Goal: Task Accomplishment & Management: Use online tool/utility

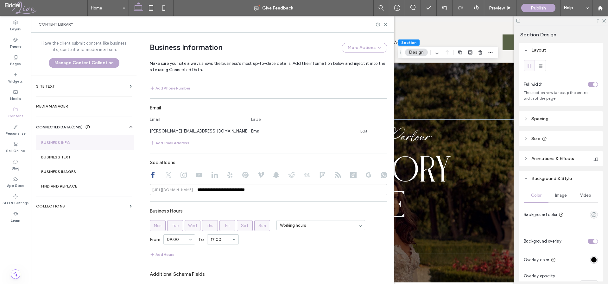
scroll to position [292, 0]
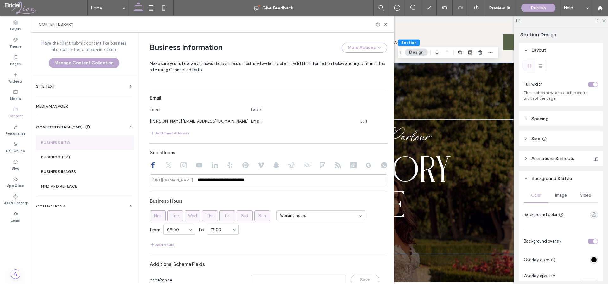
click at [181, 165] on icon at bounding box center [183, 165] width 6 height 6
click at [218, 179] on input at bounding box center [268, 179] width 237 height 11
paste input "**********"
type input "**********"
click at [247, 190] on div "**********" at bounding box center [268, 124] width 237 height 359
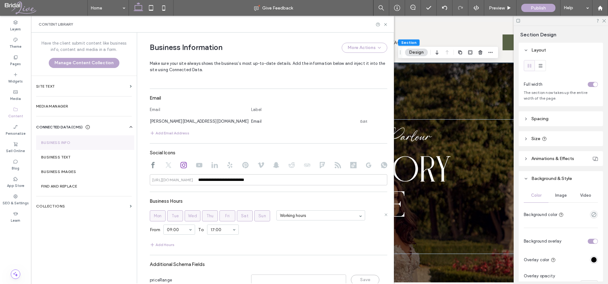
click at [172, 214] on span "Tue" at bounding box center [175, 216] width 7 height 6
click at [192, 216] on span "Wed" at bounding box center [192, 216] width 9 height 6
click at [206, 216] on span "Thu" at bounding box center [209, 216] width 7 height 6
click at [225, 215] on span "Fri" at bounding box center [227, 216] width 5 height 6
click at [241, 216] on span "Sat" at bounding box center [245, 216] width 8 height 6
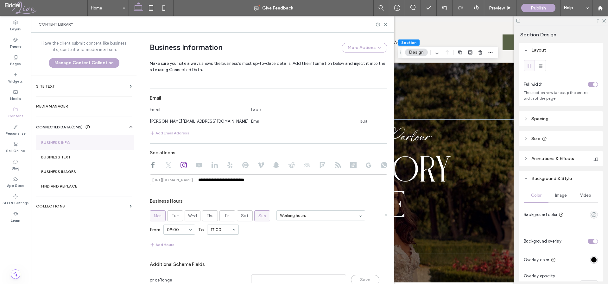
click at [258, 217] on span "Sun" at bounding box center [262, 216] width 8 height 6
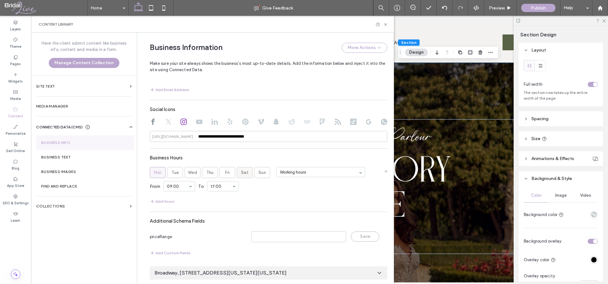
scroll to position [338, 0]
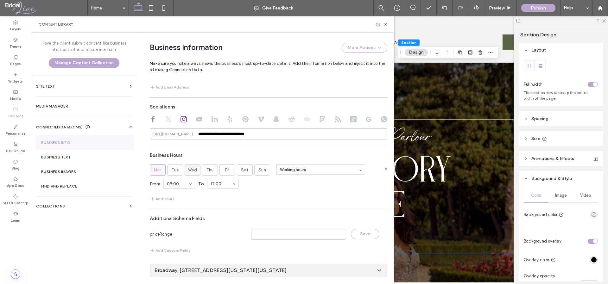
click at [188, 171] on span "Wed" at bounding box center [192, 170] width 9 height 6
click at [245, 184] on div "From 10:00 To 17:00" at bounding box center [268, 184] width 237 height 16
click at [165, 199] on button "Add Hours" at bounding box center [162, 199] width 25 height 8
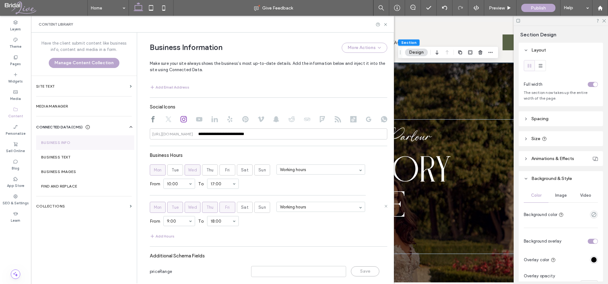
click at [159, 210] on label "Mon" at bounding box center [158, 207] width 16 height 11
click at [175, 210] on label "Tue" at bounding box center [175, 207] width 16 height 11
click at [192, 207] on span "Wed" at bounding box center [192, 207] width 9 height 6
click at [210, 208] on span "Thu" at bounding box center [209, 207] width 7 height 6
click at [228, 210] on label "Fri" at bounding box center [227, 207] width 16 height 11
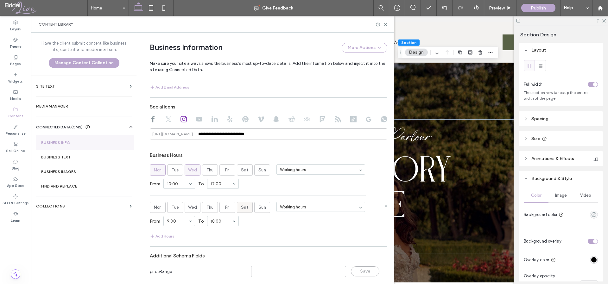
click at [238, 209] on label "Sat" at bounding box center [245, 207] width 16 height 11
click at [263, 231] on section "Business Hours Mon Tue Wed Thu Fri Sat Sun Working hours From 10:00 To 17:00 Mo…" at bounding box center [268, 194] width 237 height 91
click at [210, 171] on span "Thu" at bounding box center [209, 170] width 7 height 6
click at [220, 170] on label "Fri" at bounding box center [227, 170] width 16 height 11
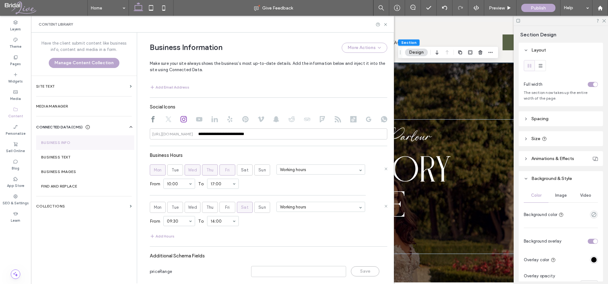
click at [253, 182] on div "From 10:00 To 17:00" at bounding box center [268, 184] width 237 height 16
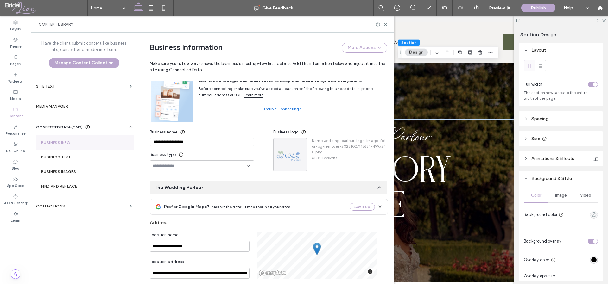
scroll to position [0, 0]
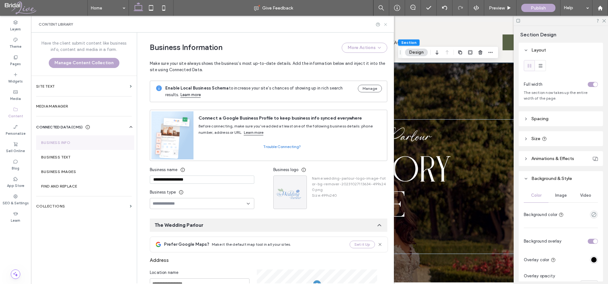
click at [385, 24] on icon at bounding box center [385, 24] width 5 height 5
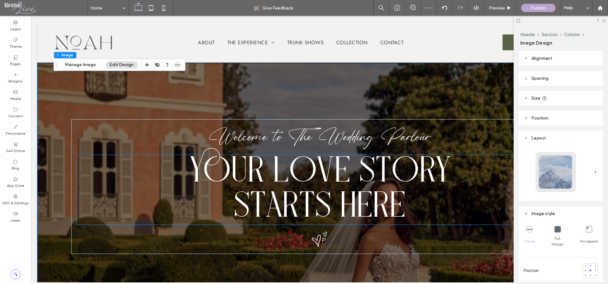
click at [176, 64] on icon "button" at bounding box center [177, 64] width 5 height 5
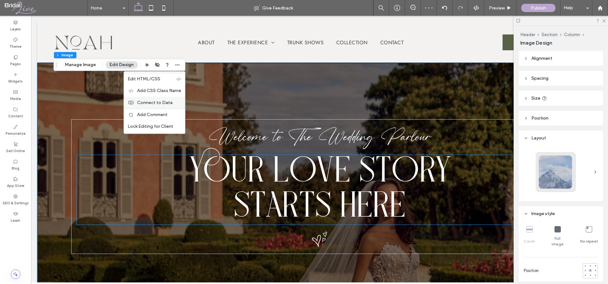
click at [151, 100] on span "Connect to Data" at bounding box center [154, 102] width 35 height 5
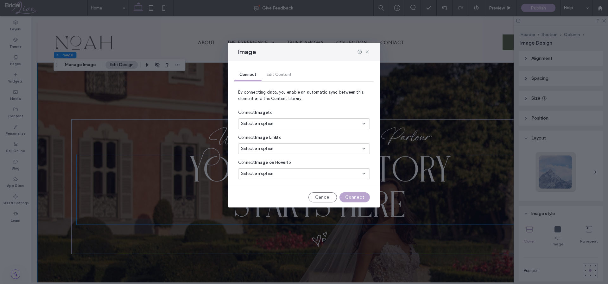
click at [290, 129] on div "Select an option" at bounding box center [304, 123] width 132 height 11
click at [282, 146] on div "Business logo" at bounding box center [303, 146] width 131 height 11
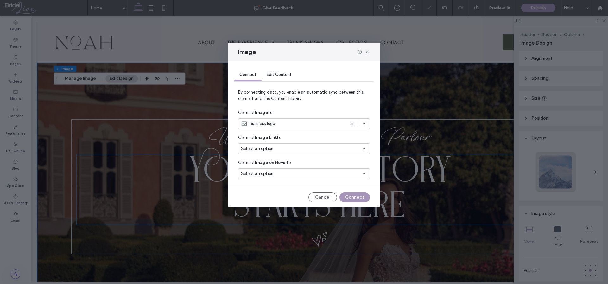
click at [351, 198] on button "Connect" at bounding box center [354, 197] width 30 height 10
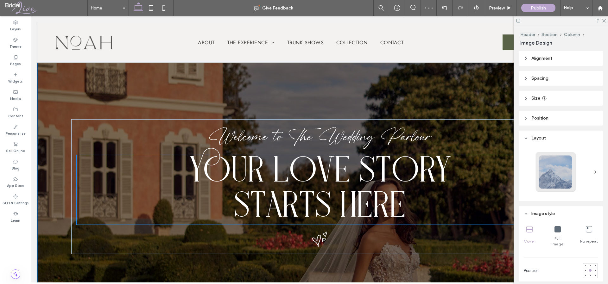
type input "***"
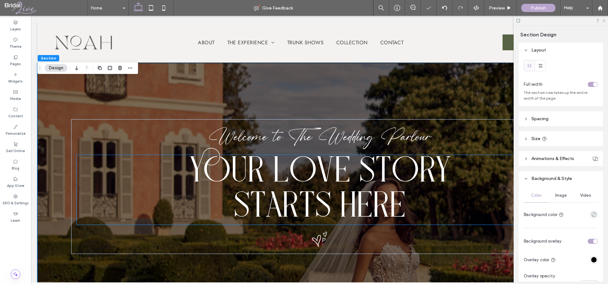
click at [605, 20] on icon at bounding box center [603, 20] width 4 height 4
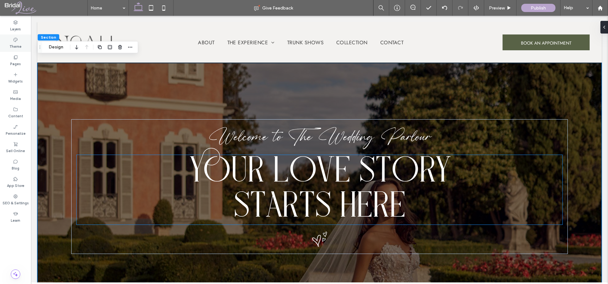
click at [17, 43] on label "Theme" at bounding box center [15, 45] width 12 height 7
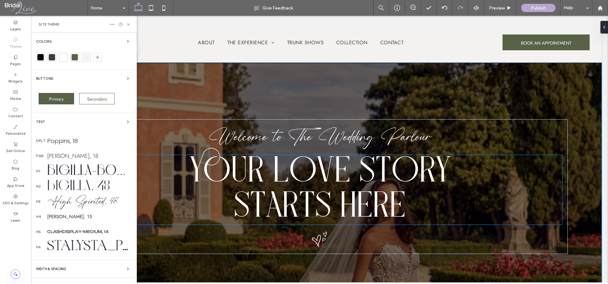
click at [73, 57] on div at bounding box center [75, 57] width 6 height 6
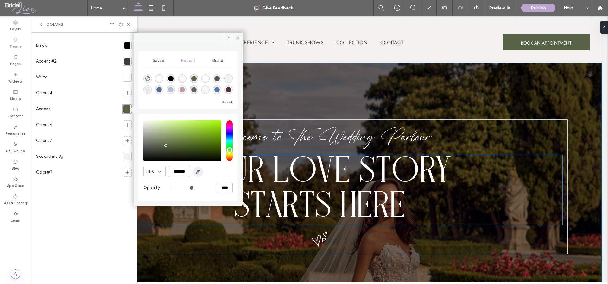
click at [200, 172] on icon "button" at bounding box center [197, 171] width 5 height 5
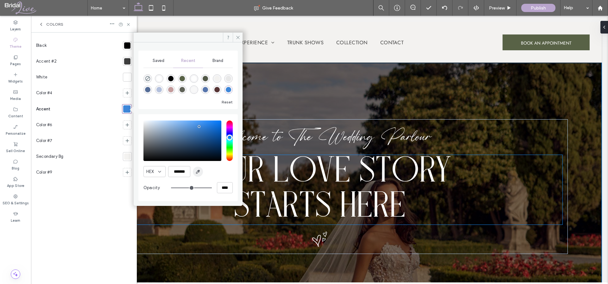
click at [200, 172] on icon "button" at bounding box center [197, 171] width 5 height 5
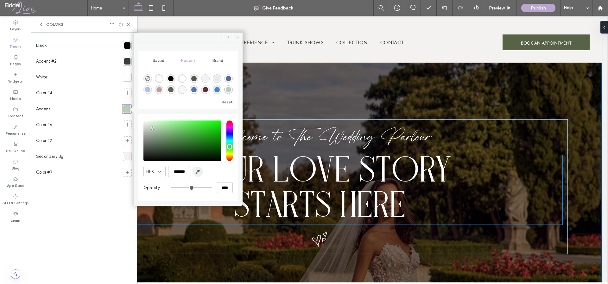
click at [199, 172] on icon "button" at bounding box center [197, 171] width 5 height 5
type input "*******"
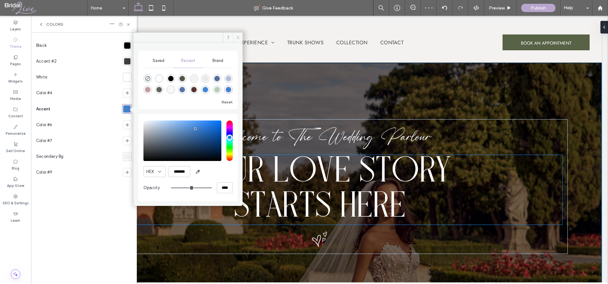
click at [239, 35] on icon at bounding box center [237, 37] width 5 height 5
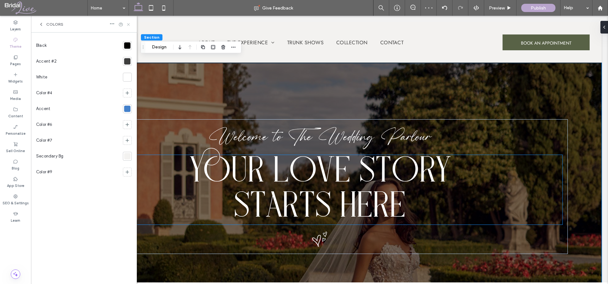
click at [126, 24] on icon at bounding box center [128, 24] width 5 height 5
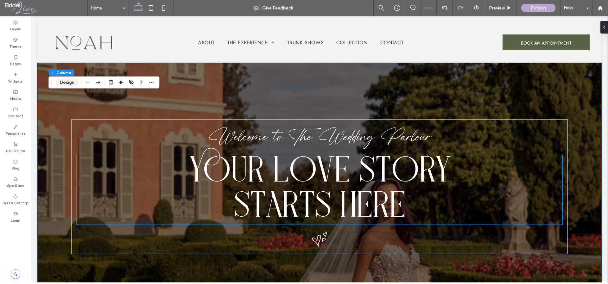
click at [66, 84] on button "Design" at bounding box center [67, 83] width 23 height 8
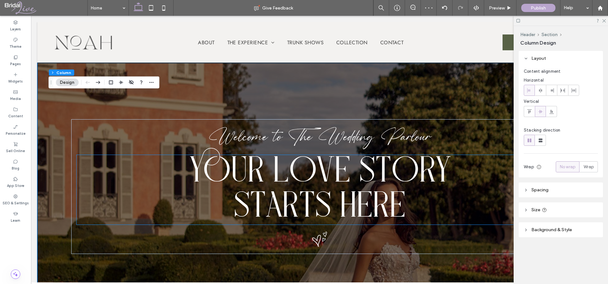
click at [559, 195] on header "Spacing" at bounding box center [560, 190] width 84 height 15
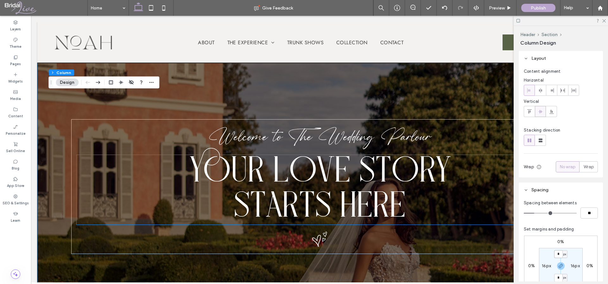
click at [557, 254] on input "*" at bounding box center [558, 254] width 8 height 8
click at [542, 268] on label "16px" at bounding box center [546, 265] width 9 height 5
type input "**"
type input "*"
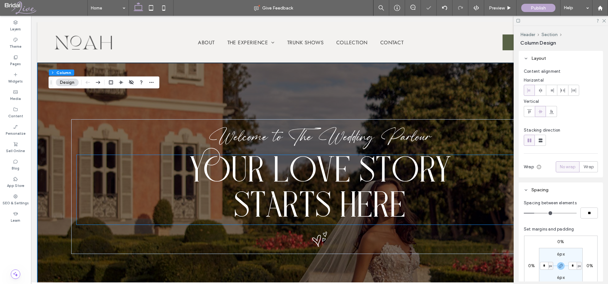
type input "*"
click at [546, 241] on div "0% 0% 0% 0% 6px * px 6px * px" at bounding box center [560, 266] width 73 height 61
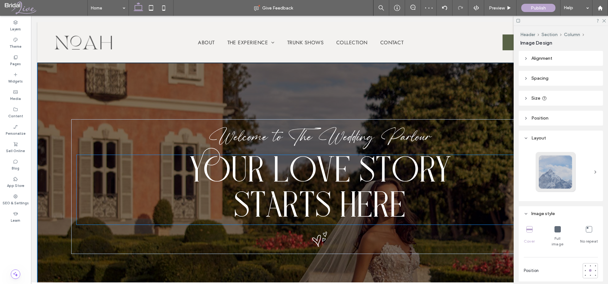
type input "***"
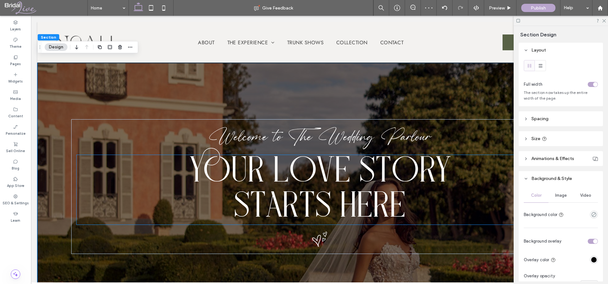
click at [605, 20] on div at bounding box center [560, 21] width 94 height 10
click at [605, 20] on icon at bounding box center [603, 20] width 4 height 4
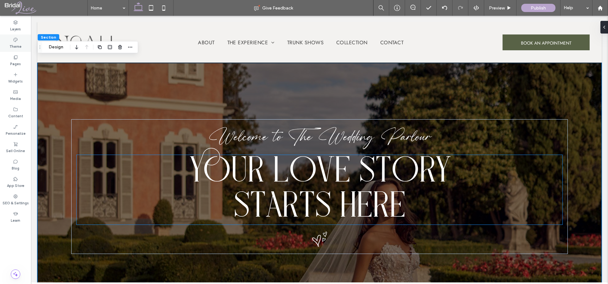
click at [18, 47] on label "Theme" at bounding box center [15, 45] width 12 height 7
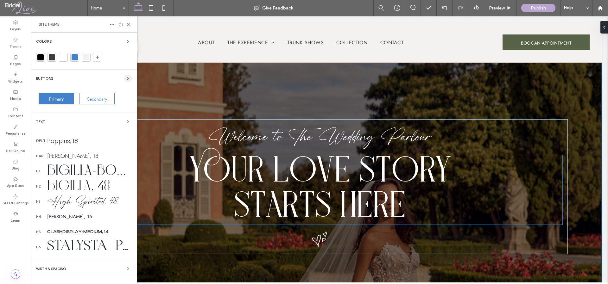
click at [125, 76] on icon "button" at bounding box center [127, 78] width 5 height 5
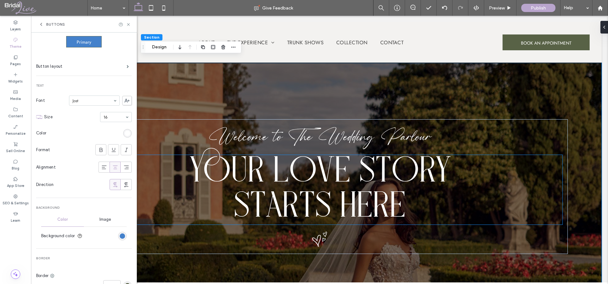
scroll to position [116, 0]
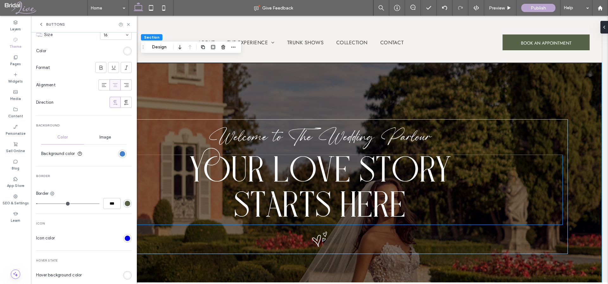
click at [125, 203] on div "rgb(88, 98, 70)" at bounding box center [127, 203] width 5 height 5
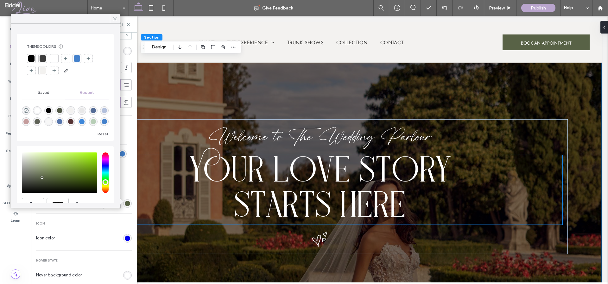
click at [78, 56] on div at bounding box center [77, 58] width 6 height 6
click at [115, 19] on use at bounding box center [114, 18] width 3 height 3
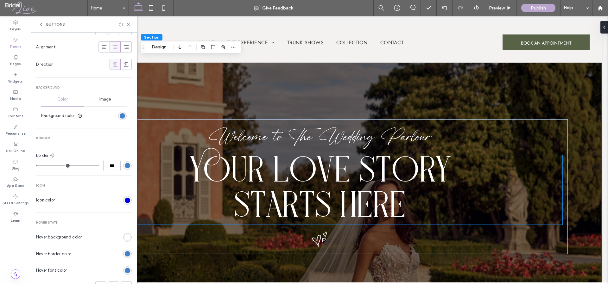
scroll to position [167, 0]
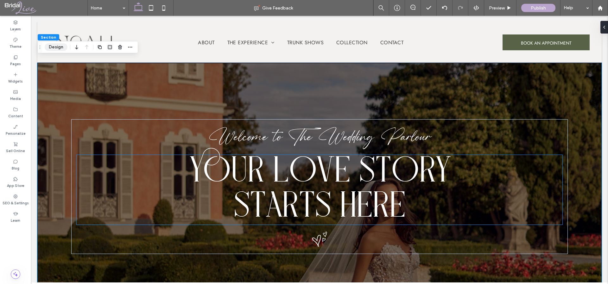
click at [56, 45] on button "Design" at bounding box center [56, 47] width 23 height 8
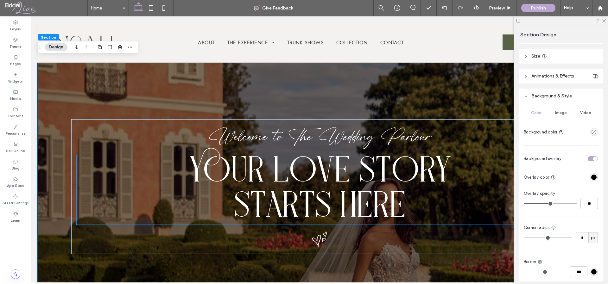
scroll to position [91, 0]
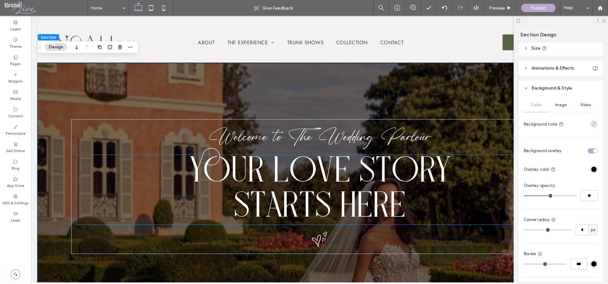
click at [562, 106] on span "Image" at bounding box center [561, 105] width 12 height 5
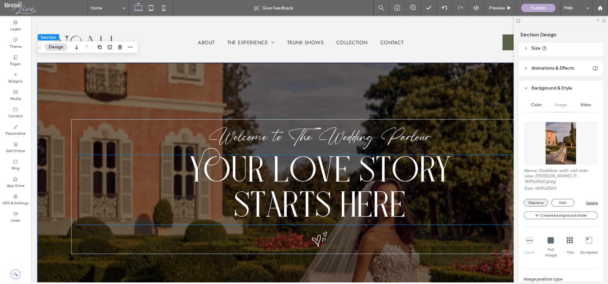
click at [540, 199] on button "Replace" at bounding box center [535, 203] width 24 height 8
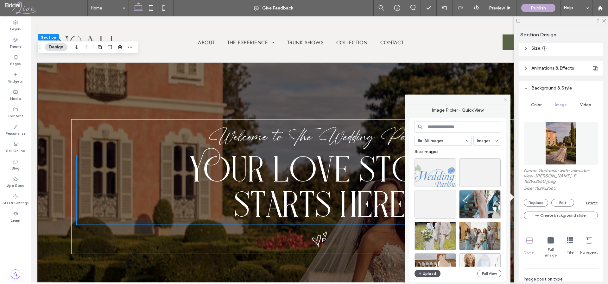
click at [428, 272] on button "Upload" at bounding box center [427, 274] width 26 height 8
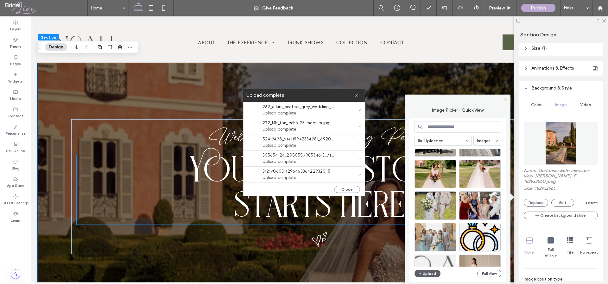
scroll to position [0, 0]
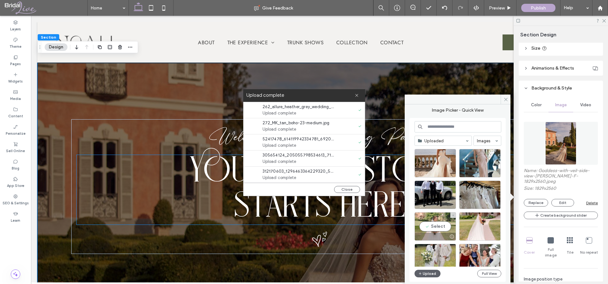
click at [441, 225] on div "Select" at bounding box center [434, 226] width 41 height 28
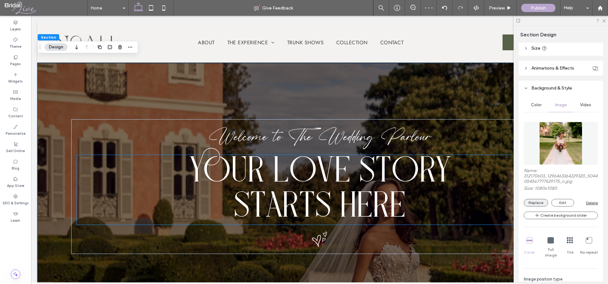
click at [533, 205] on button "Replace" at bounding box center [535, 203] width 24 height 8
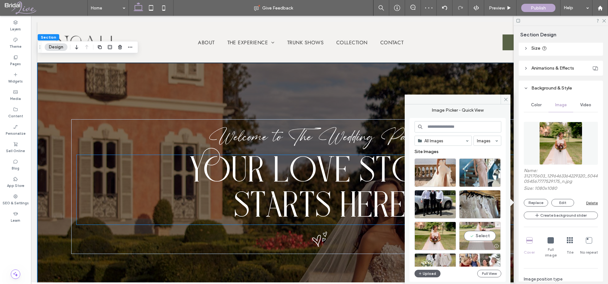
click at [473, 237] on div "Select" at bounding box center [479, 236] width 41 height 28
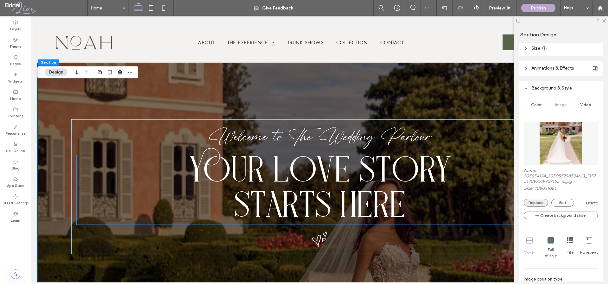
click at [542, 203] on button "Replace" at bounding box center [535, 203] width 24 height 8
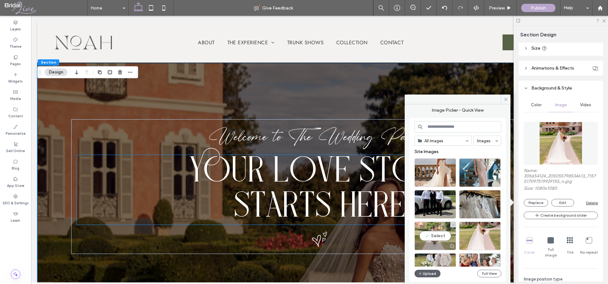
click at [448, 234] on div "Select" at bounding box center [434, 236] width 41 height 28
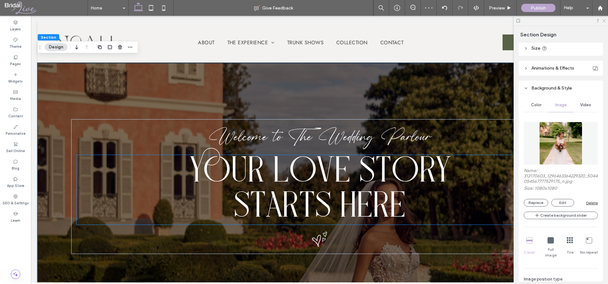
click at [604, 20] on use at bounding box center [603, 20] width 3 height 3
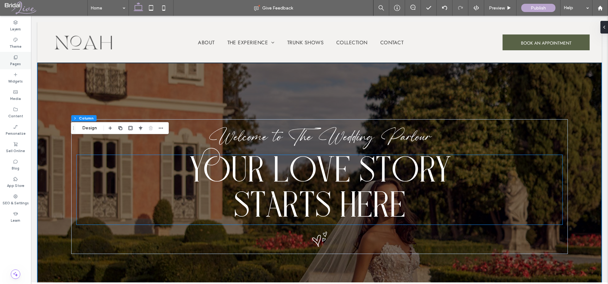
click at [14, 64] on label "Pages" at bounding box center [15, 63] width 11 height 7
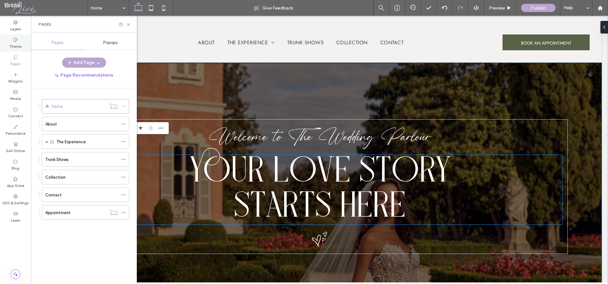
click at [12, 44] on label "Theme" at bounding box center [15, 45] width 12 height 7
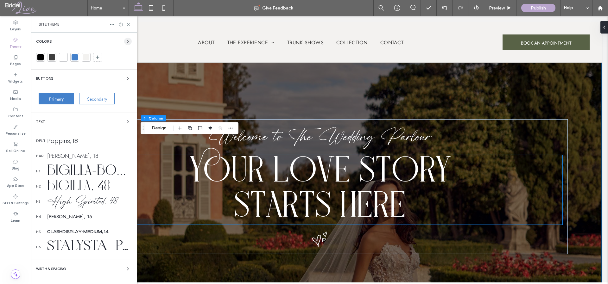
click at [125, 41] on icon "button" at bounding box center [127, 41] width 5 height 5
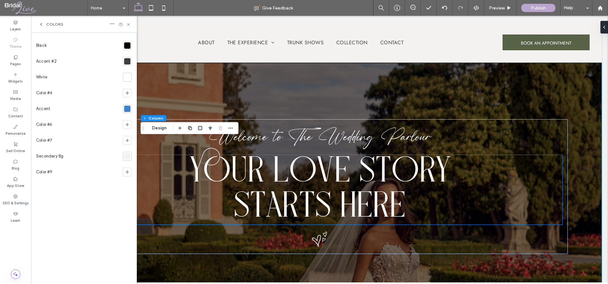
click at [127, 156] on div at bounding box center [127, 156] width 6 height 6
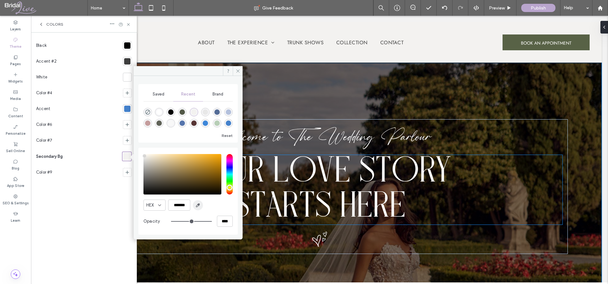
click at [198, 207] on icon "button" at bounding box center [197, 205] width 5 height 5
type input "*******"
click at [236, 71] on icon at bounding box center [237, 71] width 5 height 5
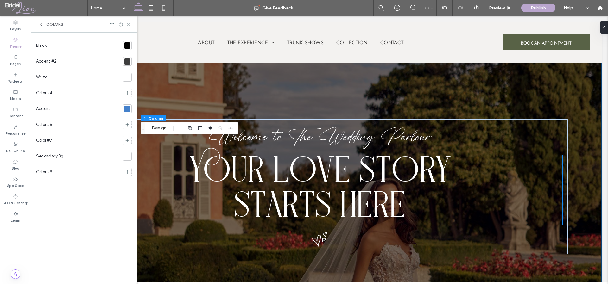
click at [128, 24] on icon at bounding box center [128, 24] width 5 height 5
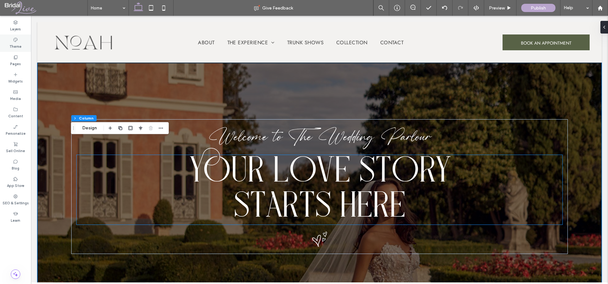
click at [15, 41] on use at bounding box center [15, 40] width 4 height 4
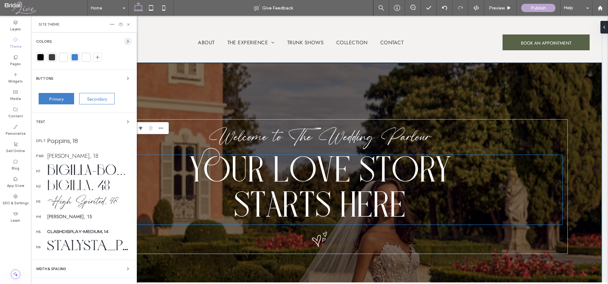
click at [126, 39] on icon "button" at bounding box center [127, 41] width 5 height 5
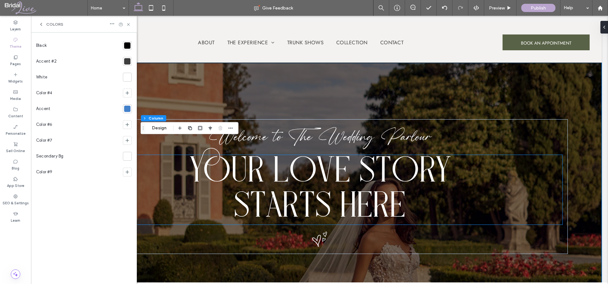
click at [126, 157] on div at bounding box center [127, 156] width 6 height 6
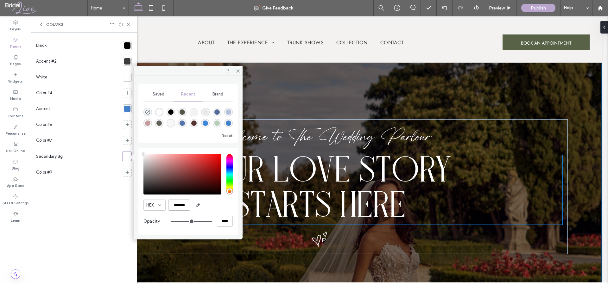
drag, startPoint x: 185, startPoint y: 205, endPoint x: 175, endPoint y: 205, distance: 9.8
click at [175, 205] on input "*******" at bounding box center [179, 205] width 22 height 11
type input "*******"
click at [224, 205] on div "HEX *******" at bounding box center [187, 205] width 89 height 11
click at [238, 71] on icon at bounding box center [237, 71] width 5 height 5
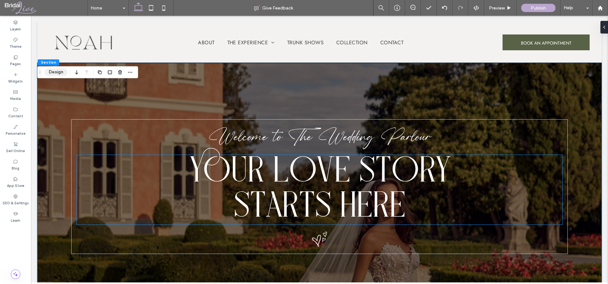
click at [63, 71] on button "Design" at bounding box center [56, 72] width 23 height 8
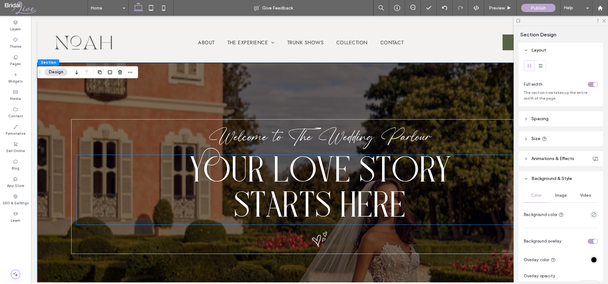
click at [557, 193] on span "Image" at bounding box center [561, 195] width 12 height 5
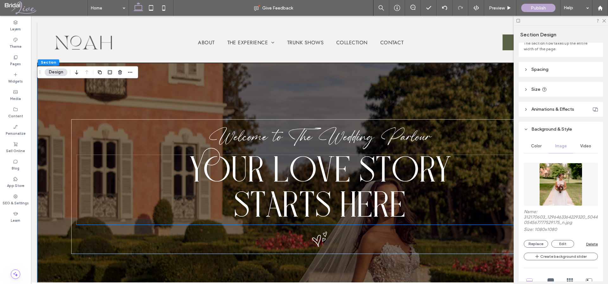
scroll to position [53, 0]
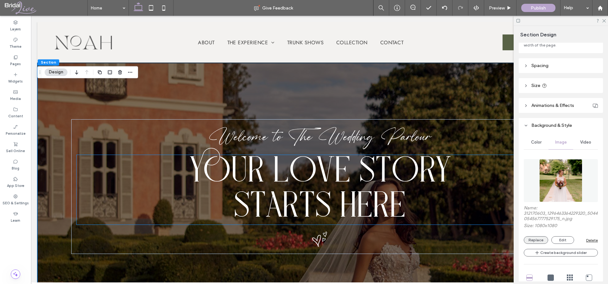
click at [532, 238] on button "Replace" at bounding box center [535, 240] width 24 height 8
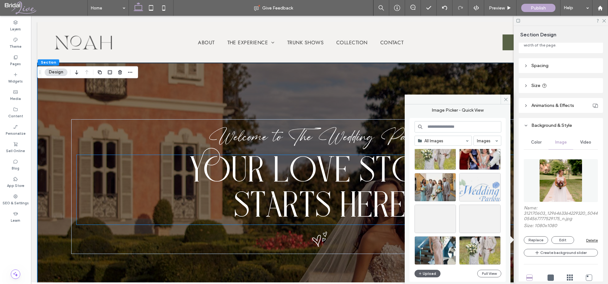
scroll to position [105, 0]
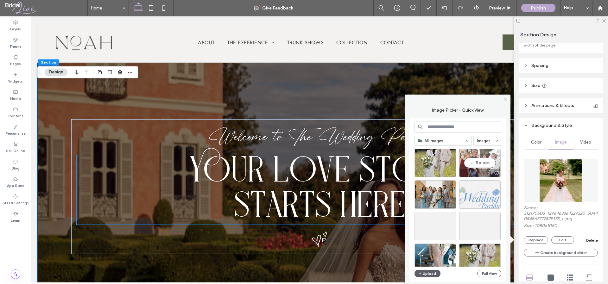
click at [482, 167] on div "Select" at bounding box center [479, 163] width 41 height 28
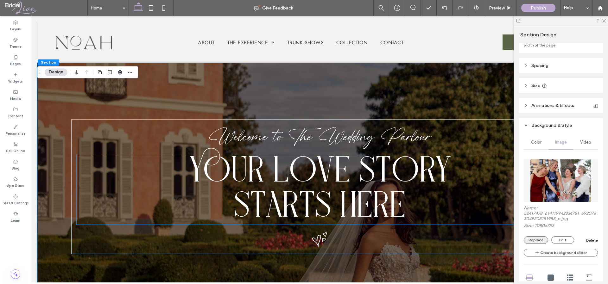
click at [527, 237] on button "Replace" at bounding box center [535, 240] width 24 height 8
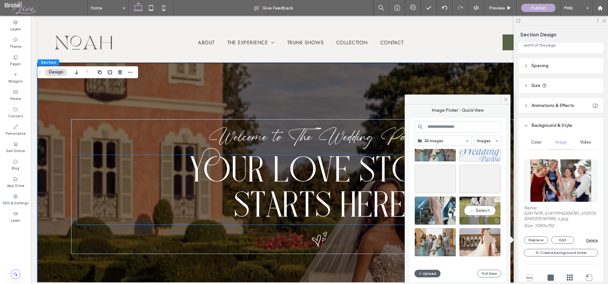
scroll to position [153, 0]
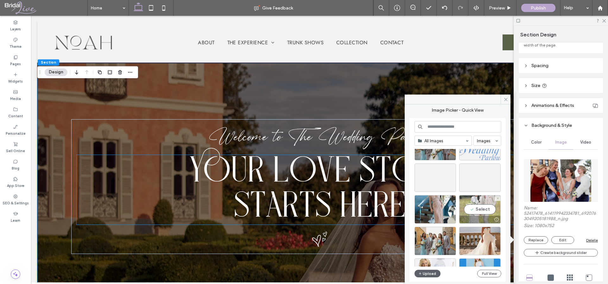
click at [486, 206] on div "Select" at bounding box center [479, 209] width 41 height 28
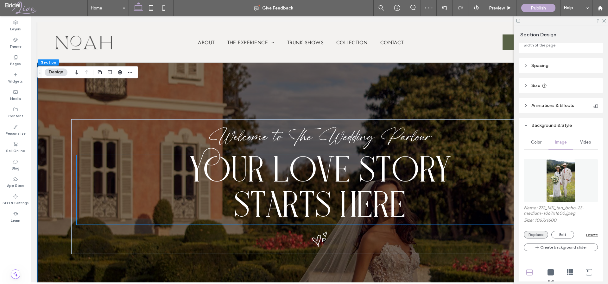
click at [534, 235] on button "Replace" at bounding box center [535, 235] width 24 height 8
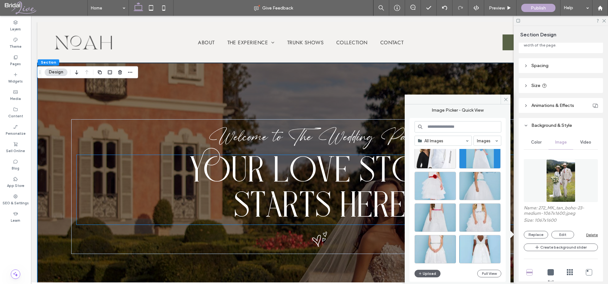
scroll to position [210, 0]
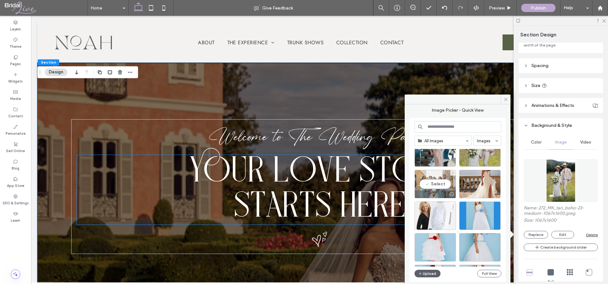
click at [434, 177] on div "Select" at bounding box center [434, 184] width 41 height 28
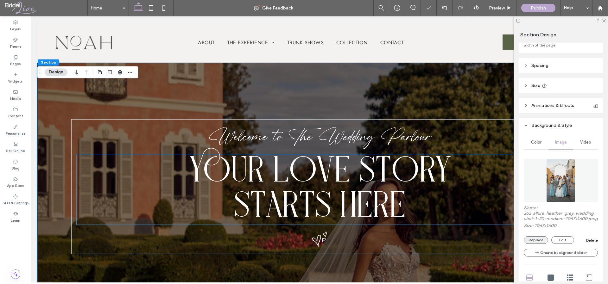
click at [531, 243] on button "Replace" at bounding box center [535, 240] width 24 height 8
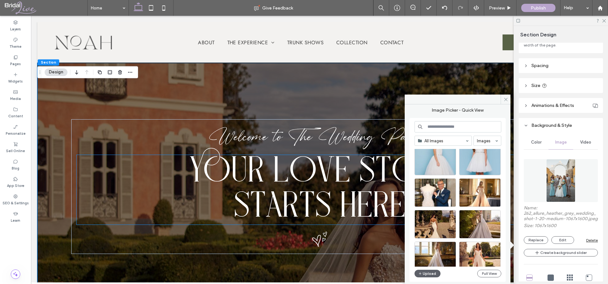
scroll to position [551, 0]
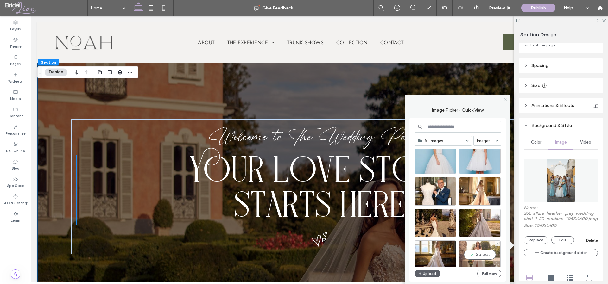
click at [485, 248] on div "Select" at bounding box center [479, 255] width 41 height 28
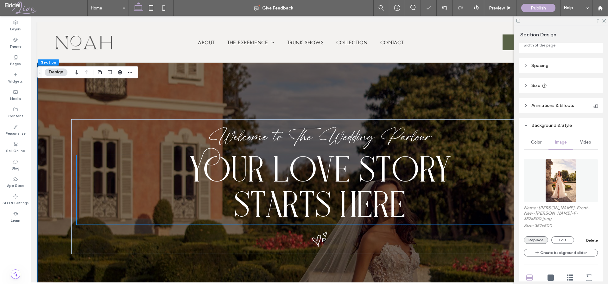
click at [529, 236] on button "Replace" at bounding box center [535, 240] width 24 height 8
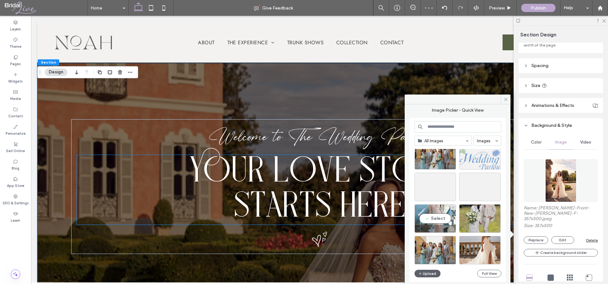
scroll to position [85, 0]
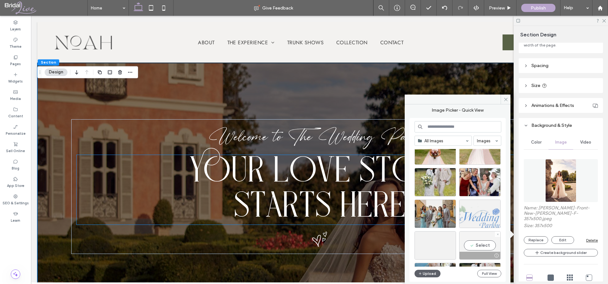
click at [473, 236] on div "Select" at bounding box center [479, 245] width 41 height 28
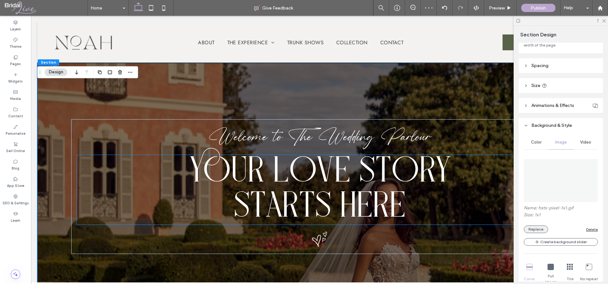
click at [532, 228] on button "Replace" at bounding box center [535, 230] width 24 height 8
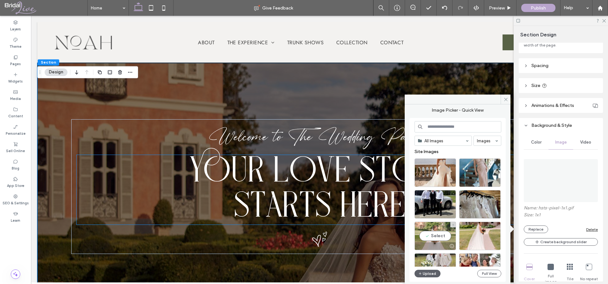
scroll to position [121, 0]
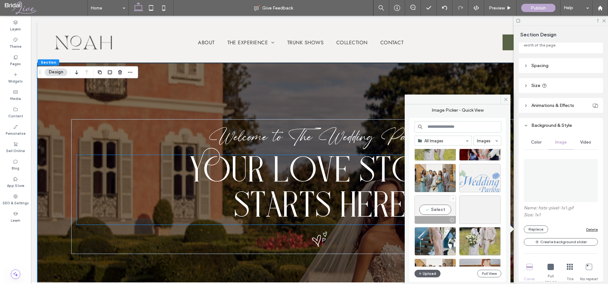
click at [450, 197] on div at bounding box center [452, 198] width 5 height 5
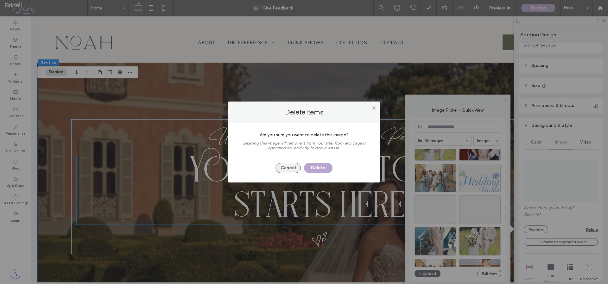
click at [287, 168] on button "Cancel" at bounding box center [287, 168] width 25 height 10
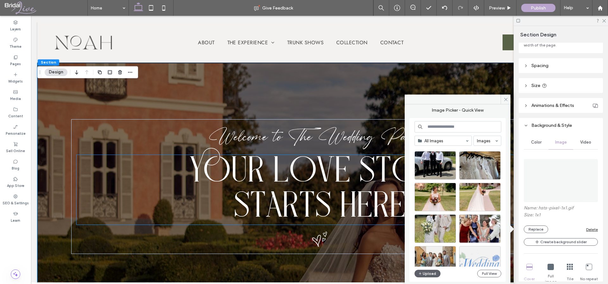
scroll to position [7, 0]
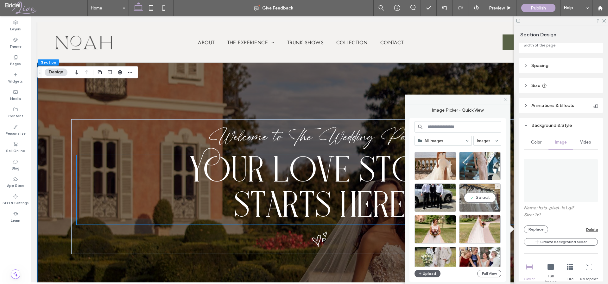
click at [482, 195] on div "Select" at bounding box center [479, 198] width 41 height 28
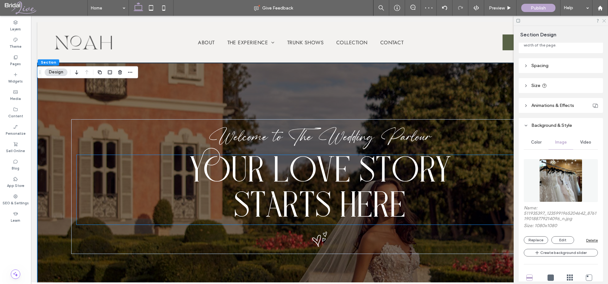
click at [602, 22] on icon at bounding box center [603, 20] width 4 height 4
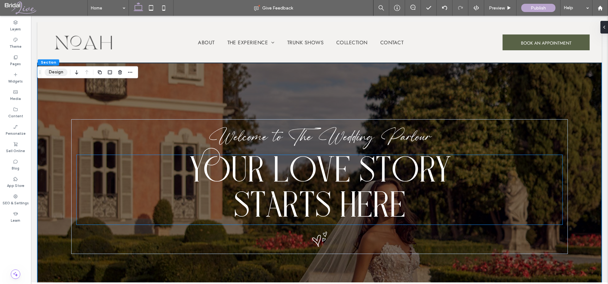
click at [61, 71] on button "Design" at bounding box center [56, 72] width 23 height 8
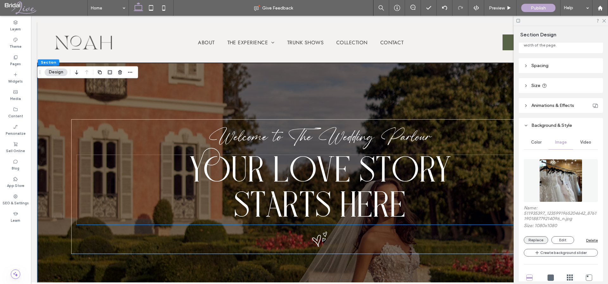
click at [538, 240] on button "Replace" at bounding box center [535, 240] width 24 height 8
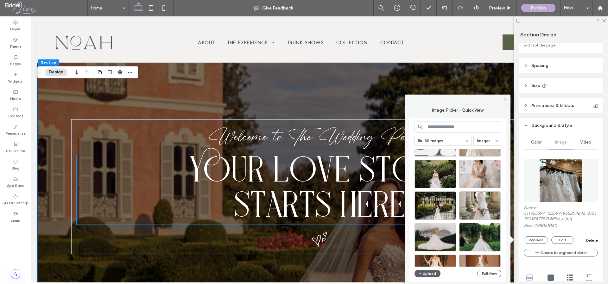
scroll to position [2319, 0]
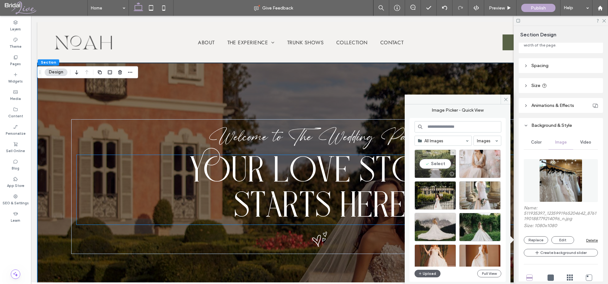
click at [436, 156] on div "Select" at bounding box center [434, 164] width 41 height 28
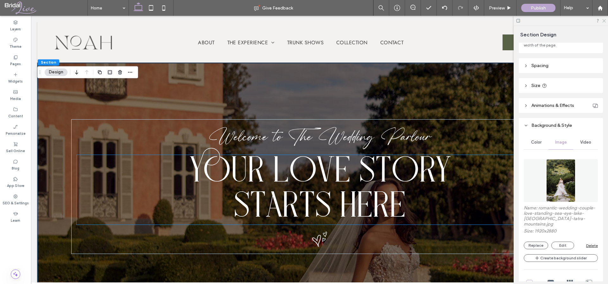
click at [602, 19] on icon at bounding box center [603, 20] width 4 height 4
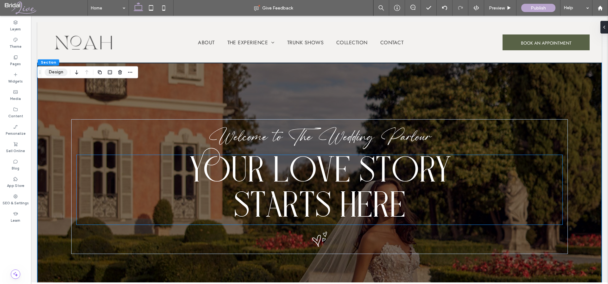
click at [56, 71] on button "Design" at bounding box center [56, 72] width 23 height 8
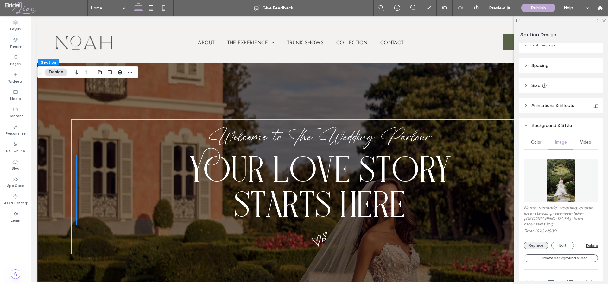
click at [535, 242] on button "Replace" at bounding box center [535, 246] width 24 height 8
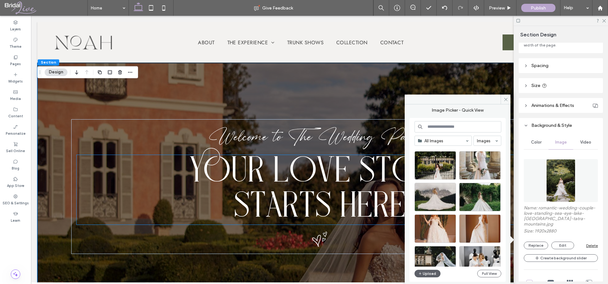
scroll to position [2316, 0]
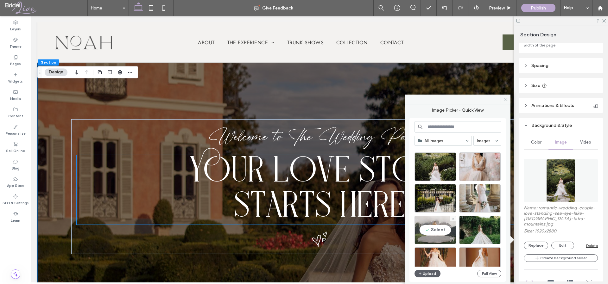
click at [429, 218] on div "Select" at bounding box center [434, 230] width 41 height 28
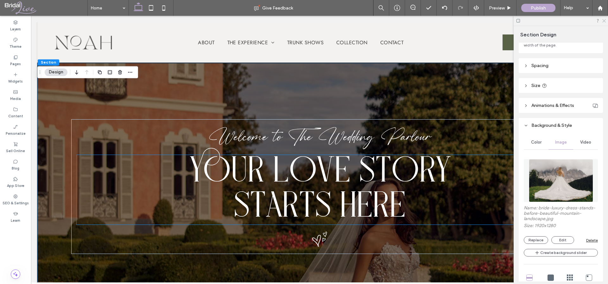
click at [602, 20] on icon at bounding box center [603, 20] width 4 height 4
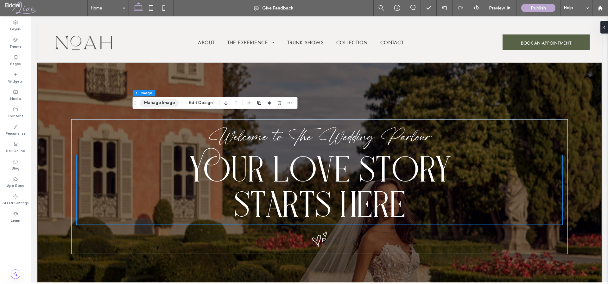
click at [150, 103] on button "Manage Image" at bounding box center [159, 103] width 39 height 8
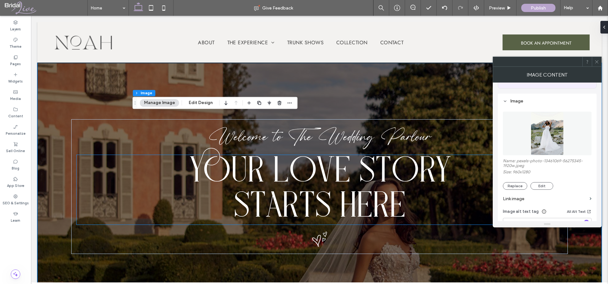
scroll to position [49, 0]
click at [521, 185] on button "Replace" at bounding box center [515, 186] width 24 height 8
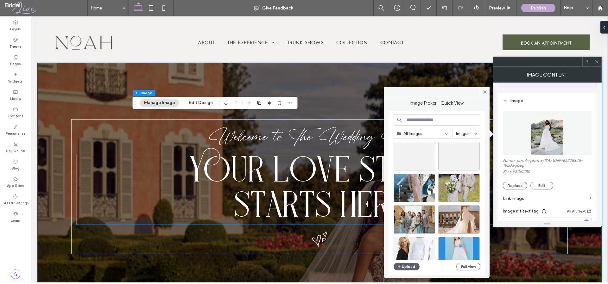
scroll to position [176, 0]
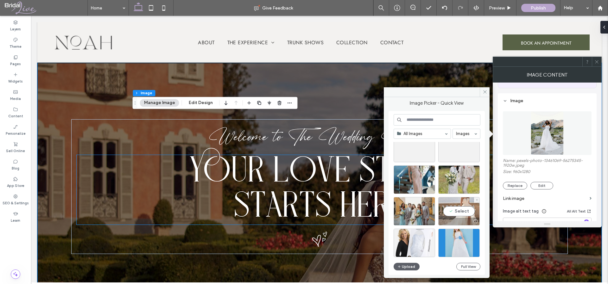
click at [459, 210] on div "Select" at bounding box center [458, 211] width 41 height 28
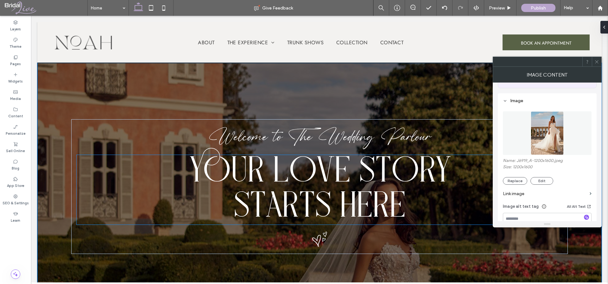
type input "***"
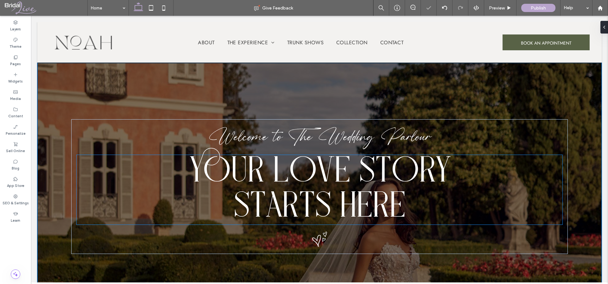
type input "***"
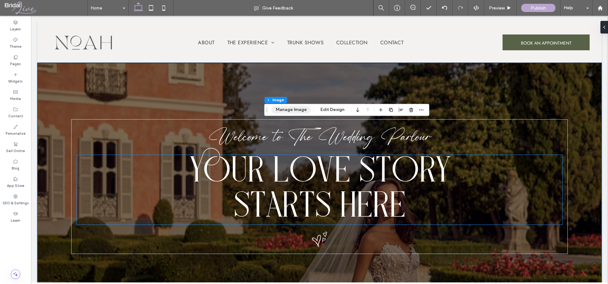
click at [295, 112] on button "Manage Image" at bounding box center [291, 110] width 39 height 8
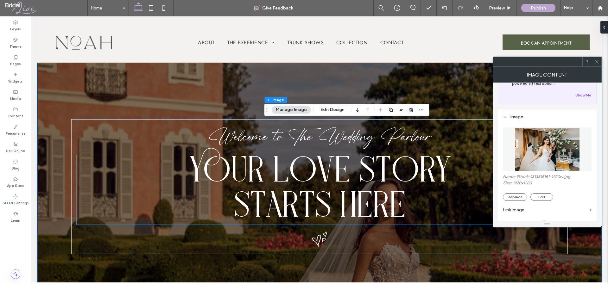
scroll to position [66, 0]
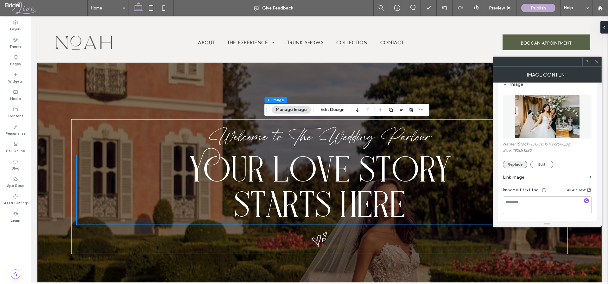
click at [513, 163] on button "Replace" at bounding box center [515, 165] width 24 height 8
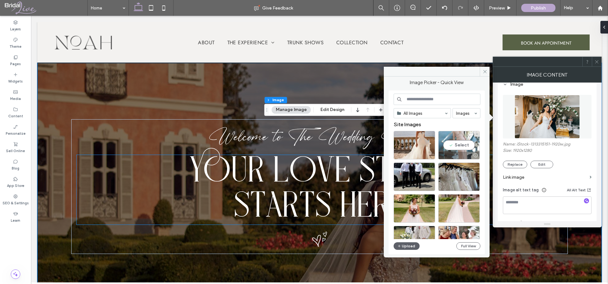
click at [457, 144] on div "Select" at bounding box center [458, 145] width 41 height 28
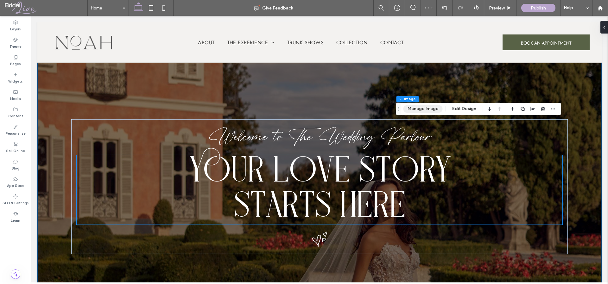
click at [419, 109] on button "Manage Image" at bounding box center [422, 109] width 39 height 8
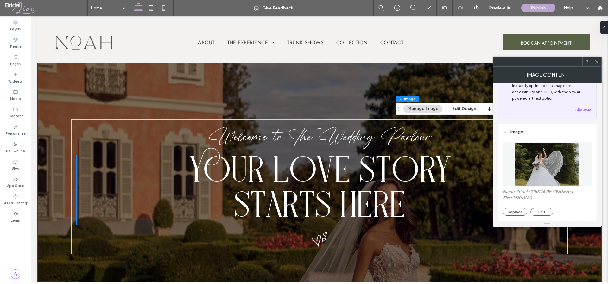
scroll to position [50, 0]
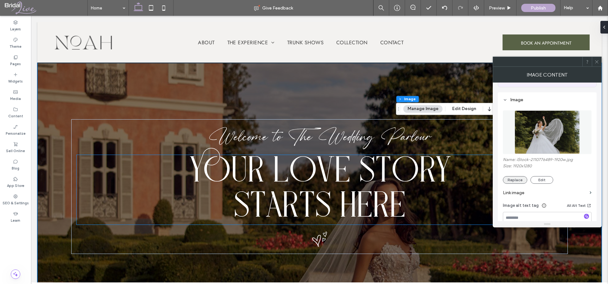
click at [513, 180] on button "Replace" at bounding box center [515, 180] width 24 height 8
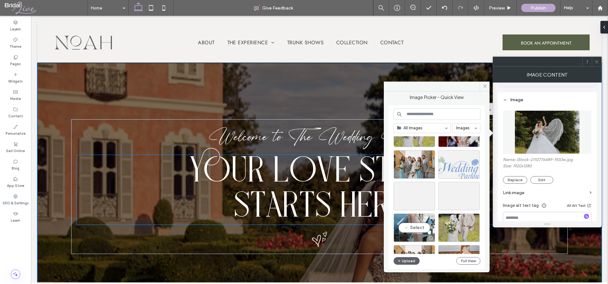
scroll to position [95, 0]
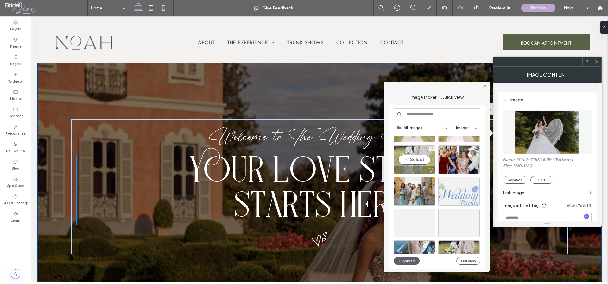
click at [416, 162] on div "Select" at bounding box center [413, 160] width 41 height 28
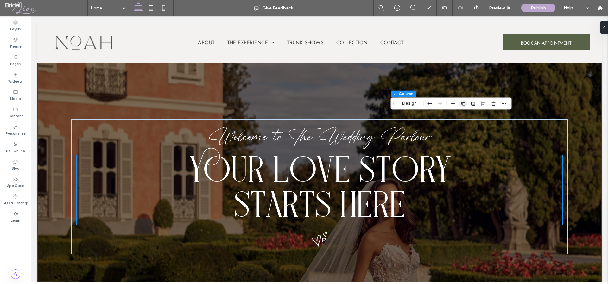
click at [465, 104] on icon "button" at bounding box center [462, 103] width 5 height 5
type input "**"
type input "***"
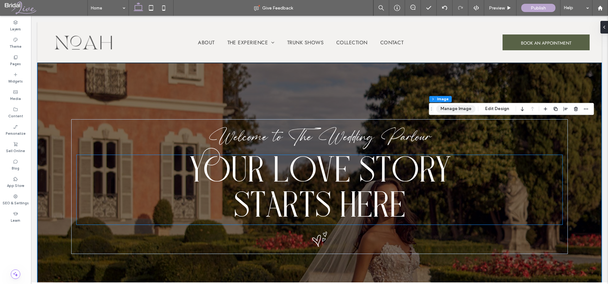
click at [448, 109] on button "Manage Image" at bounding box center [455, 109] width 39 height 8
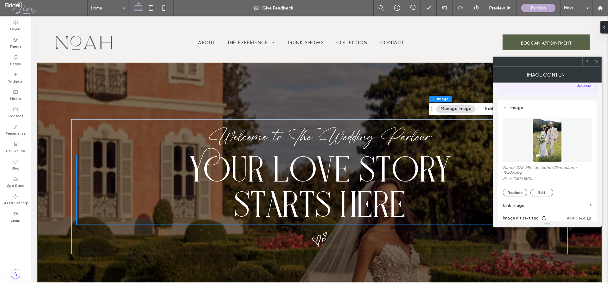
scroll to position [49, 0]
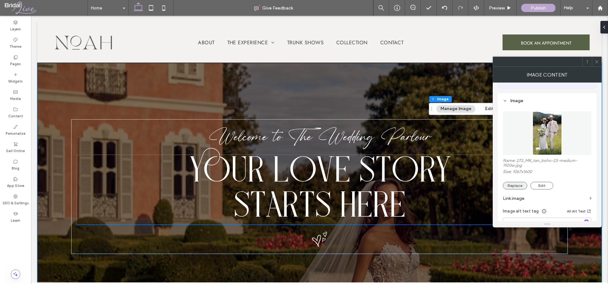
click at [514, 186] on button "Replace" at bounding box center [515, 186] width 24 height 8
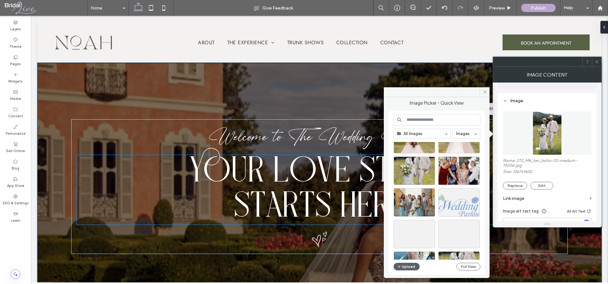
scroll to position [91, 0]
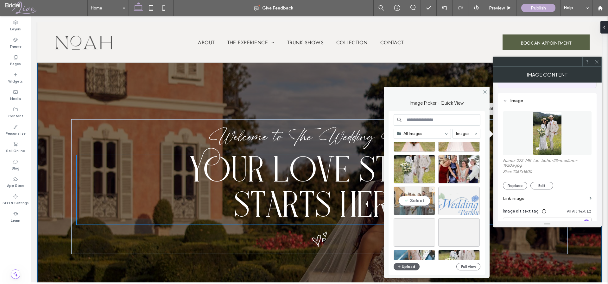
click at [421, 201] on div "Select" at bounding box center [413, 201] width 41 height 28
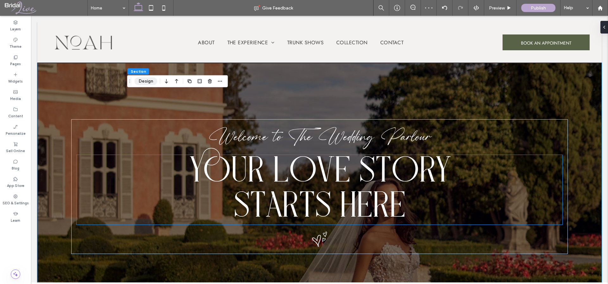
click at [147, 78] on button "Design" at bounding box center [146, 82] width 23 height 8
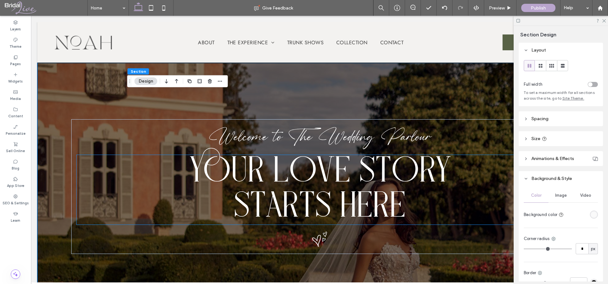
click at [589, 85] on div "toggle" at bounding box center [592, 84] width 10 height 5
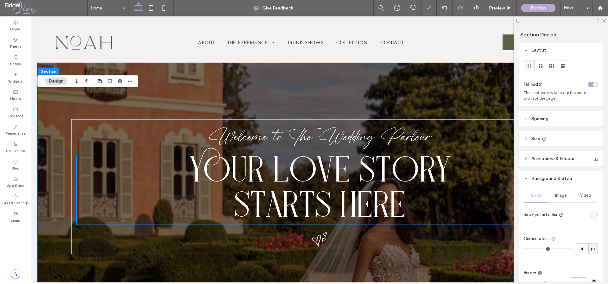
click at [536, 115] on header "Spacing" at bounding box center [560, 118] width 84 height 15
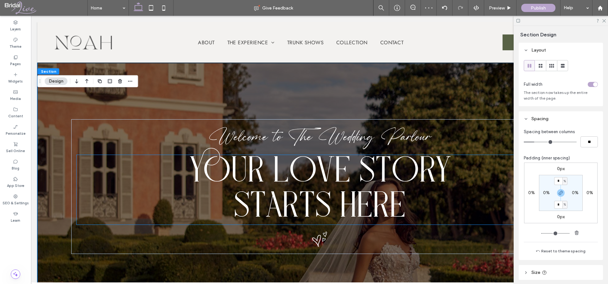
click at [543, 193] on label "0%" at bounding box center [546, 192] width 7 height 5
type input "*"
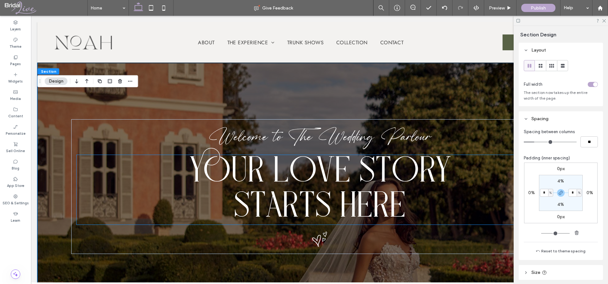
click at [535, 223] on div "0px 0% 0px 0% 4% * % 4% * %" at bounding box center [560, 193] width 73 height 61
click at [604, 20] on icon at bounding box center [603, 20] width 4 height 4
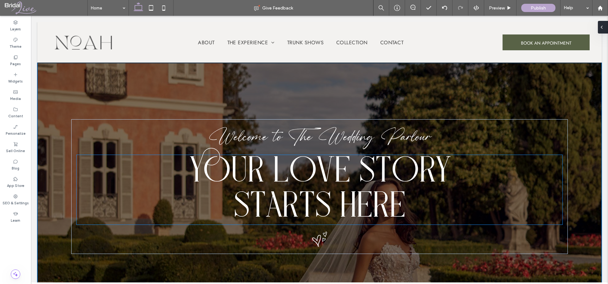
type input "**********"
type input "**"
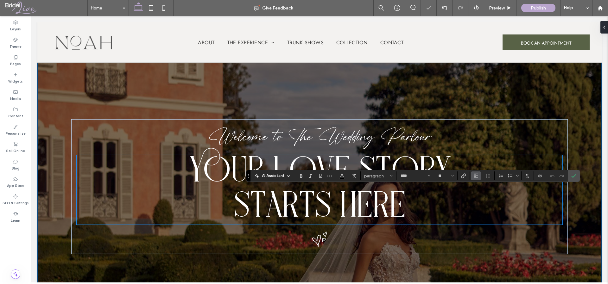
click at [477, 174] on icon "Alignment" at bounding box center [475, 175] width 5 height 5
click at [480, 194] on use "ui.textEditor.alignment.center" at bounding box center [480, 195] width 4 height 4
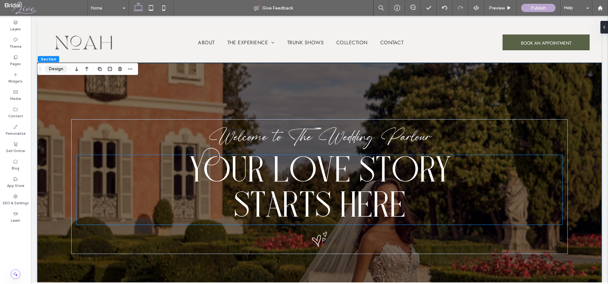
click at [56, 67] on button "Design" at bounding box center [56, 69] width 23 height 8
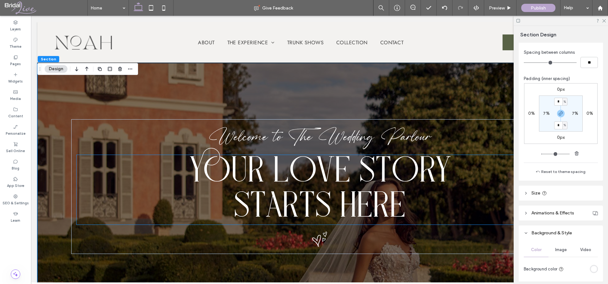
scroll to position [100, 0]
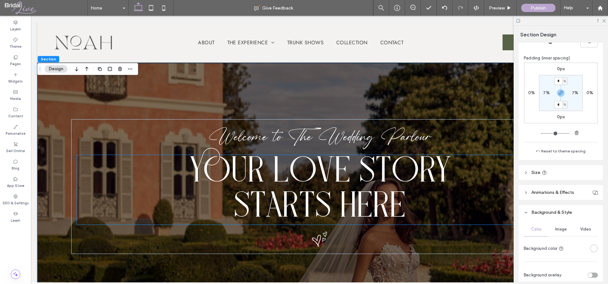
click at [557, 228] on span "Image" at bounding box center [561, 229] width 12 height 5
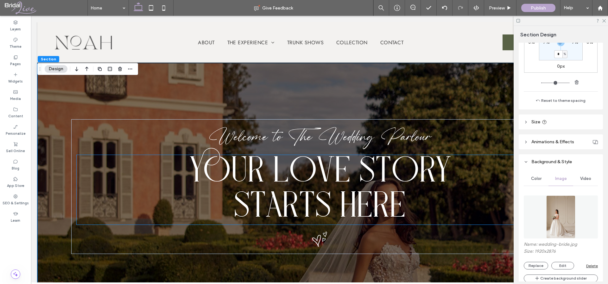
scroll to position [222, 0]
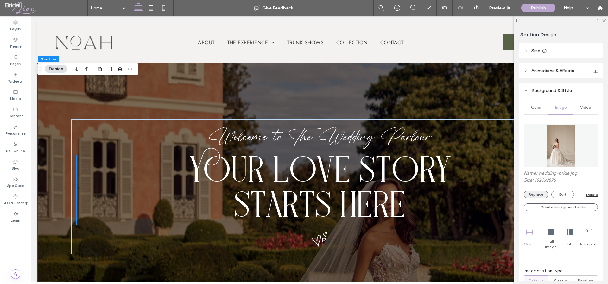
click at [535, 195] on button "Replace" at bounding box center [535, 195] width 24 height 8
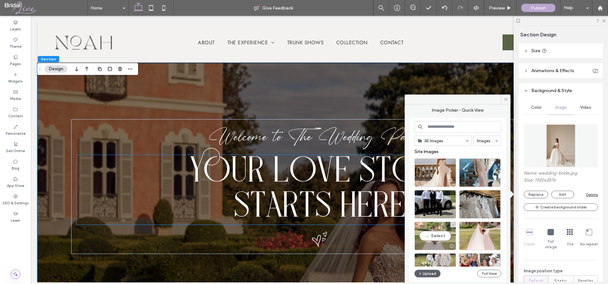
click at [439, 235] on div "Select" at bounding box center [434, 236] width 41 height 28
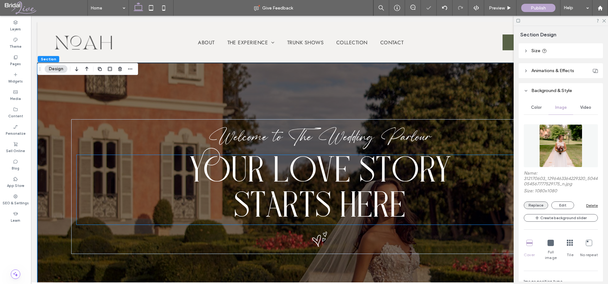
click at [542, 205] on button "Replace" at bounding box center [535, 206] width 24 height 8
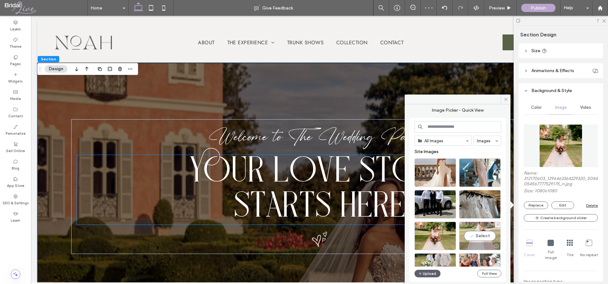
click at [481, 231] on div "Select" at bounding box center [479, 236] width 41 height 28
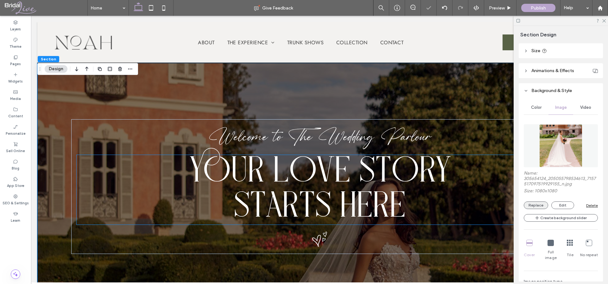
click at [542, 205] on button "Replace" at bounding box center [535, 206] width 24 height 8
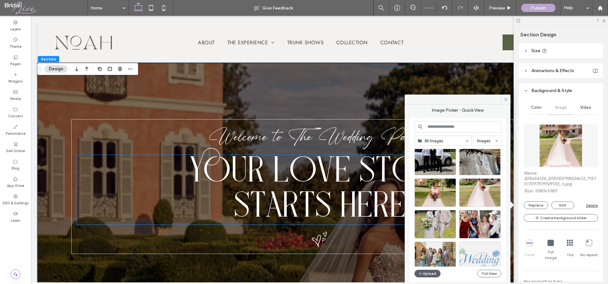
scroll to position [45, 0]
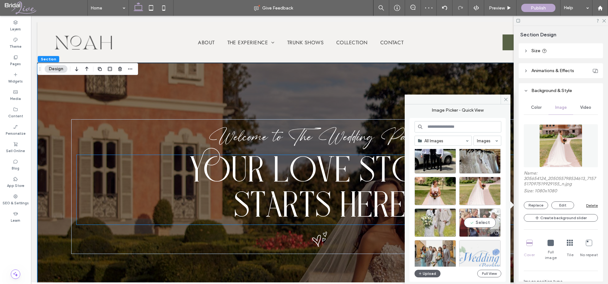
click at [475, 227] on div "Select" at bounding box center [479, 223] width 41 height 28
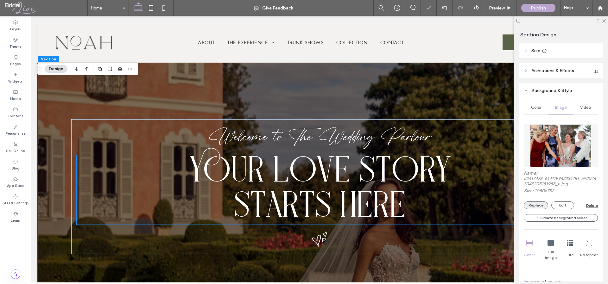
click at [539, 208] on button "Replace" at bounding box center [535, 206] width 24 height 8
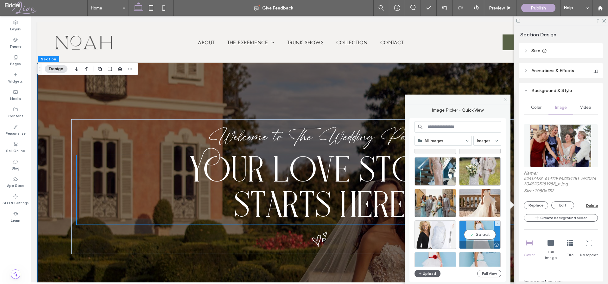
scroll to position [200, 0]
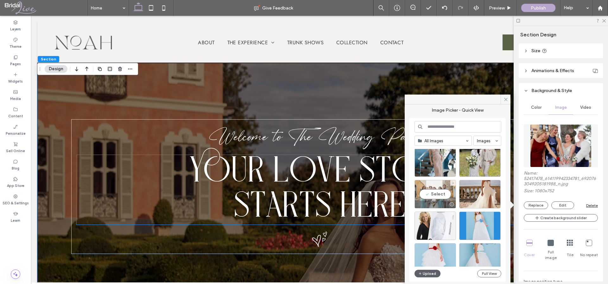
click at [427, 191] on div "Select" at bounding box center [434, 194] width 41 height 28
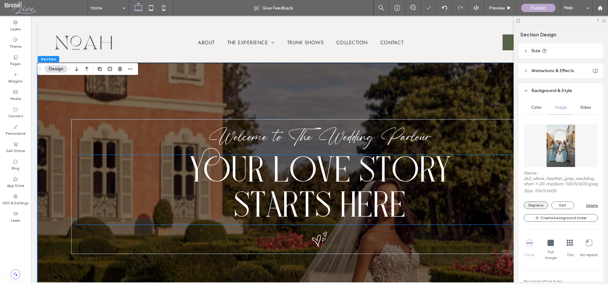
click at [542, 209] on button "Replace" at bounding box center [535, 206] width 24 height 8
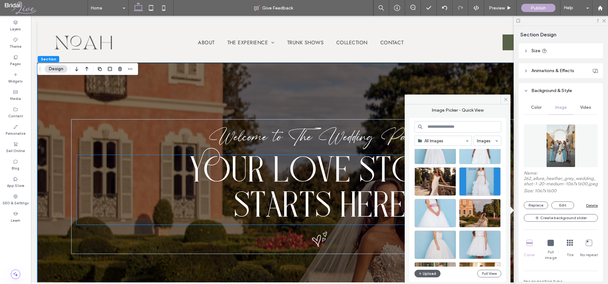
scroll to position [440, 0]
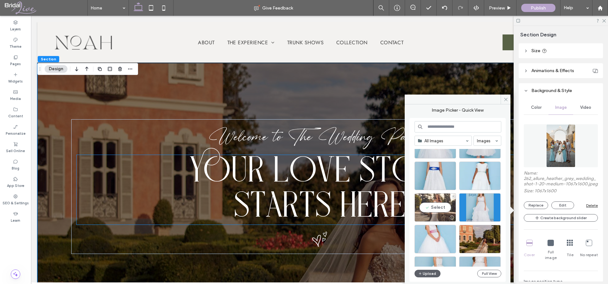
click at [435, 204] on div "Select" at bounding box center [434, 207] width 41 height 28
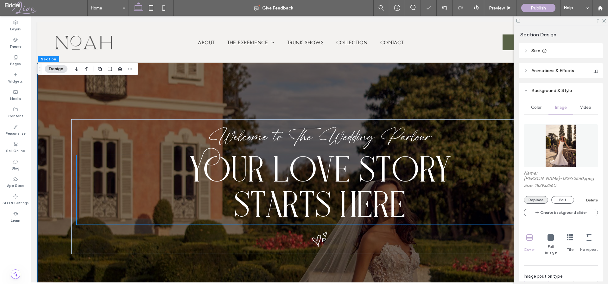
click at [531, 198] on button "Replace" at bounding box center [535, 200] width 24 height 8
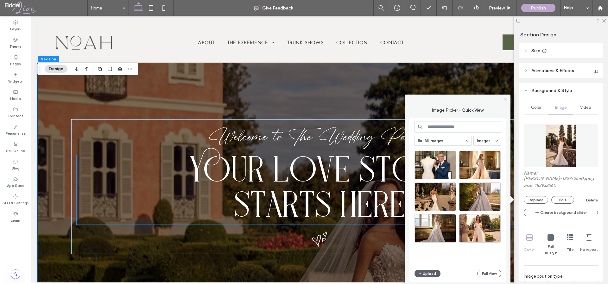
scroll to position [591, 0]
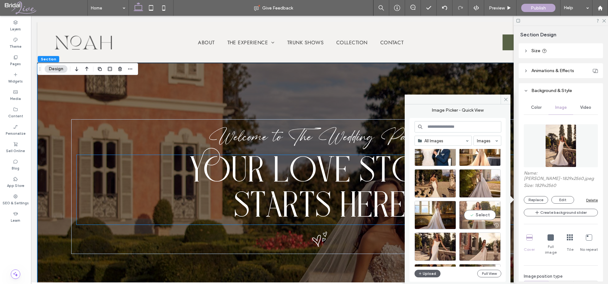
click at [484, 211] on div "Select" at bounding box center [479, 215] width 41 height 28
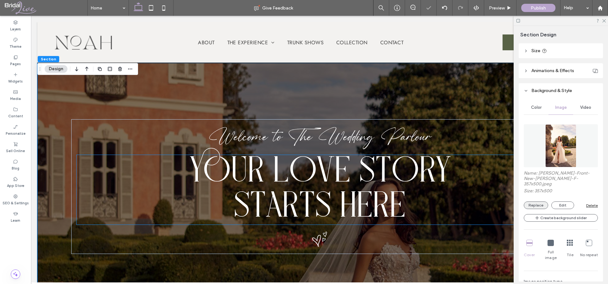
click at [528, 202] on button "Replace" at bounding box center [535, 206] width 24 height 8
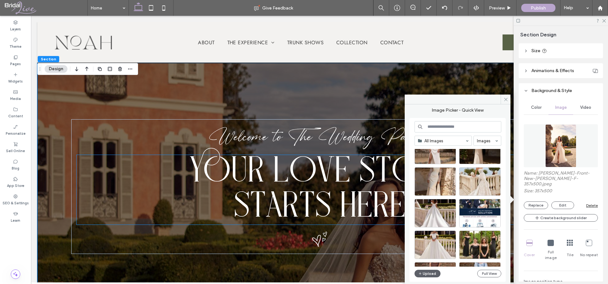
scroll to position [1985, 0]
click at [424, 232] on div "Select" at bounding box center [434, 245] width 41 height 28
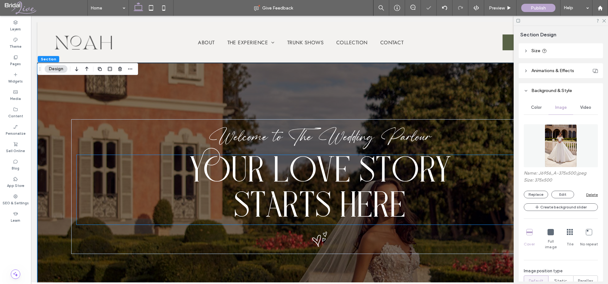
click at [540, 188] on div "Name: J6956_A-375x500.jpeg Size: 375x500 Replace Edit Delete" at bounding box center [560, 185] width 74 height 28
click at [537, 199] on div "Name: J6956_A-375x500.jpeg Size: 375x500 Replace Edit Delete Create background …" at bounding box center [560, 226] width 74 height 211
click at [537, 198] on div "Name: J6956_A-375x500.jpeg Size: 375x500 Replace Edit Delete Create background …" at bounding box center [560, 226] width 74 height 211
click at [536, 196] on button "Replace" at bounding box center [535, 195] width 24 height 8
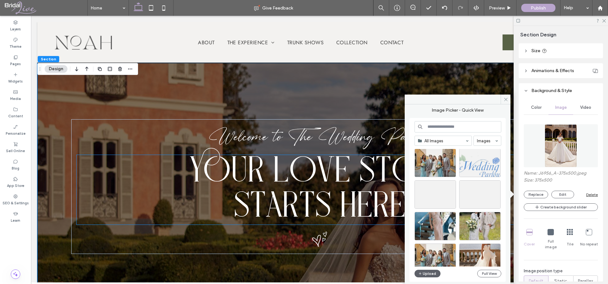
scroll to position [62, 0]
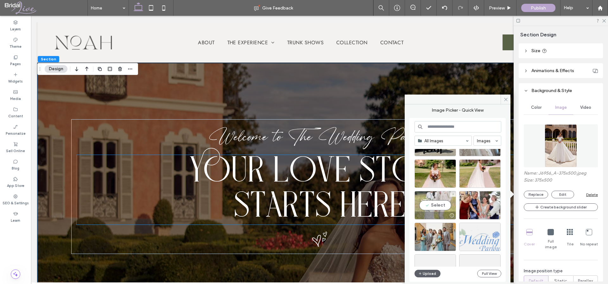
click at [429, 206] on div "Select" at bounding box center [434, 205] width 41 height 28
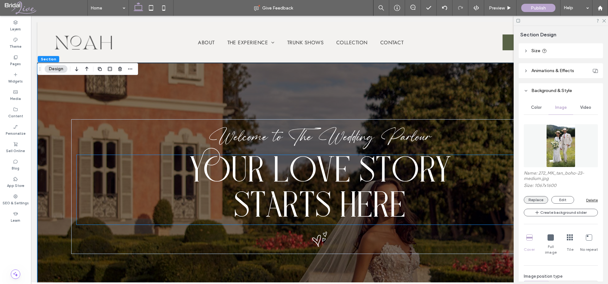
click at [534, 200] on button "Replace" at bounding box center [535, 200] width 24 height 8
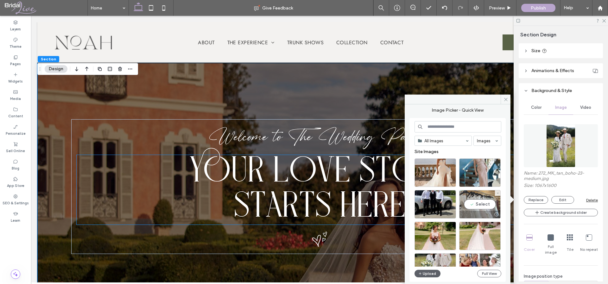
click at [484, 206] on div "Select" at bounding box center [479, 204] width 41 height 28
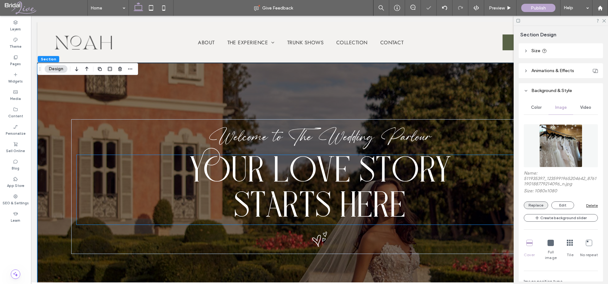
click at [531, 206] on button "Replace" at bounding box center [535, 206] width 24 height 8
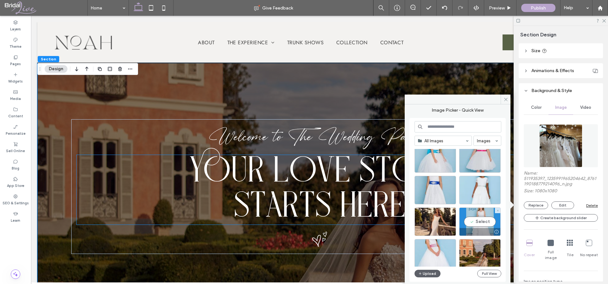
scroll to position [437, 0]
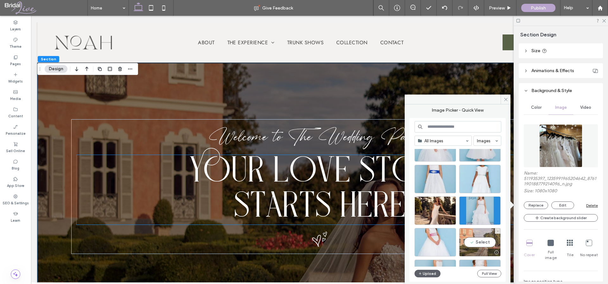
click at [482, 242] on div "Select" at bounding box center [479, 242] width 41 height 28
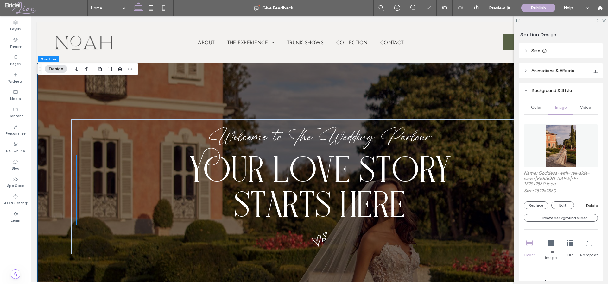
scroll to position [335, 0]
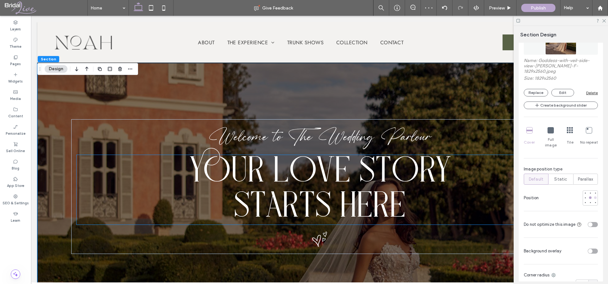
click at [594, 197] on div at bounding box center [595, 198] width 3 height 3
click at [584, 197] on div at bounding box center [585, 198] width 3 height 3
click at [593, 196] on div at bounding box center [595, 198] width 4 height 4
click at [588, 196] on div at bounding box center [590, 198] width 4 height 4
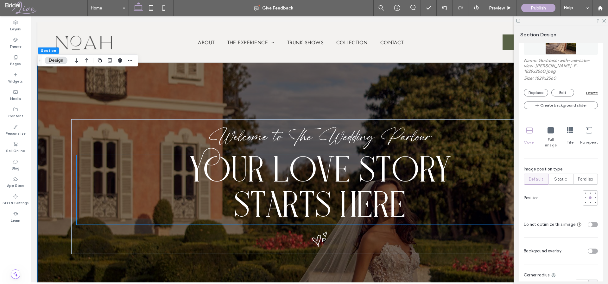
click at [57, 59] on button "Design" at bounding box center [56, 61] width 23 height 8
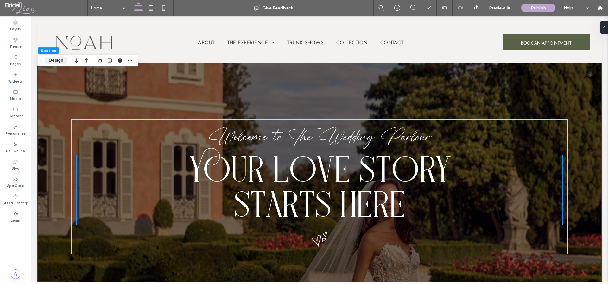
click at [48, 62] on button "Design" at bounding box center [56, 61] width 23 height 8
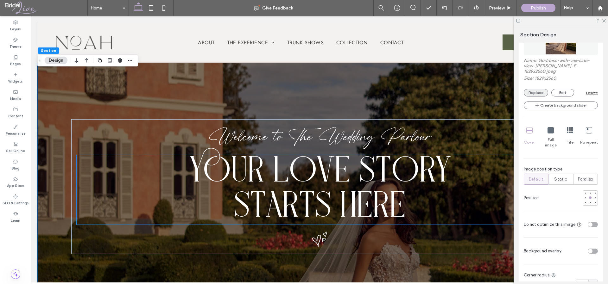
click at [537, 89] on button "Replace" at bounding box center [535, 93] width 24 height 8
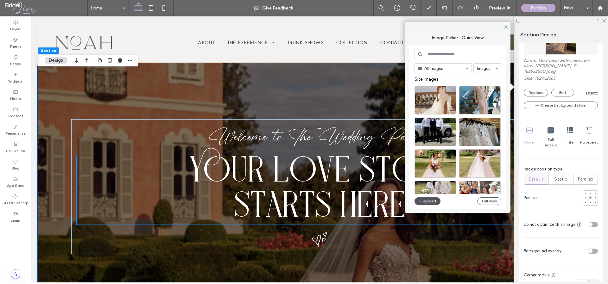
click at [429, 203] on button "Upload" at bounding box center [427, 201] width 26 height 8
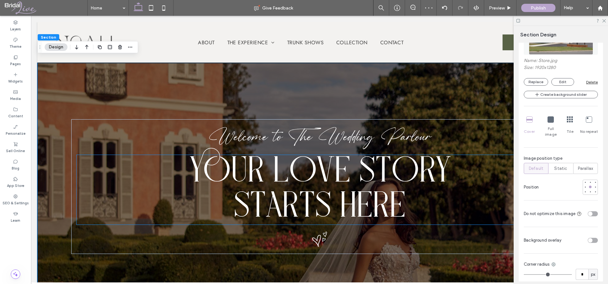
click at [606, 21] on div at bounding box center [560, 21] width 94 height 10
click at [604, 21] on use at bounding box center [603, 20] width 3 height 3
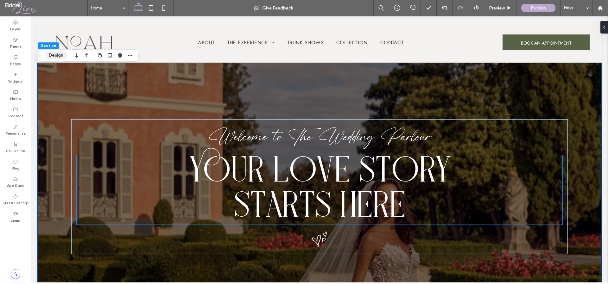
click at [60, 54] on button "Design" at bounding box center [56, 56] width 23 height 8
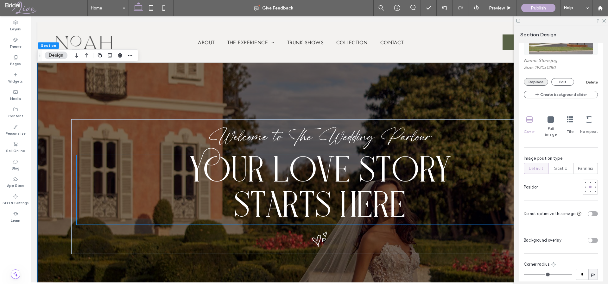
click at [542, 82] on button "Replace" at bounding box center [535, 82] width 24 height 8
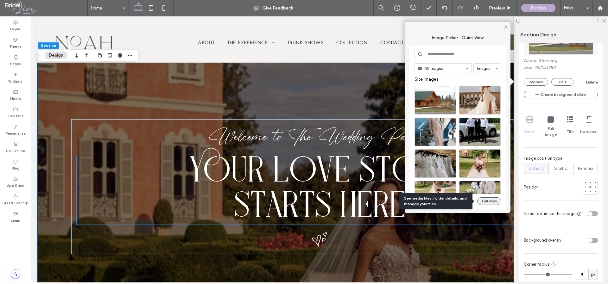
click at [481, 201] on button "Full View" at bounding box center [489, 201] width 24 height 8
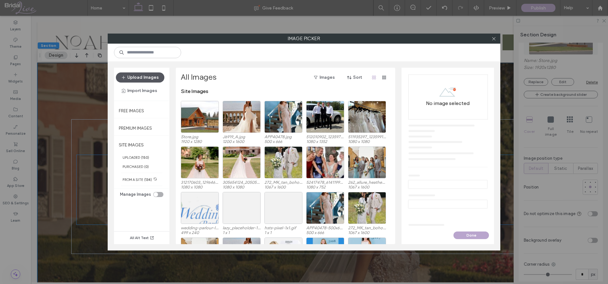
click at [135, 79] on button "Upload Images" at bounding box center [140, 77] width 48 height 10
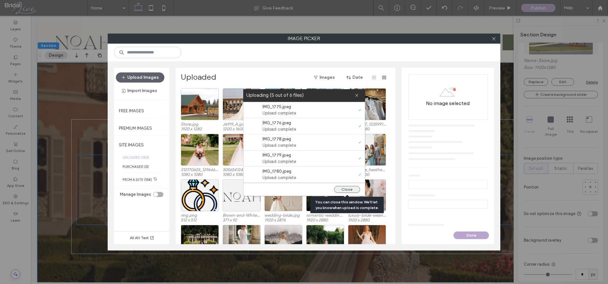
click at [341, 191] on button "Close" at bounding box center [347, 189] width 26 height 7
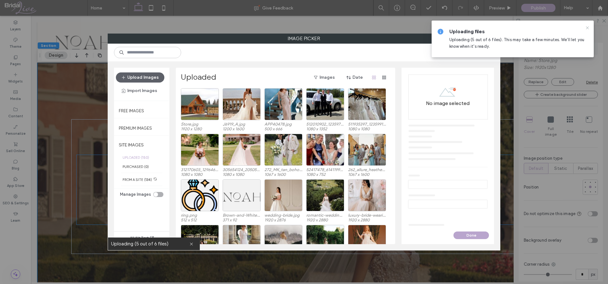
click at [588, 27] on icon at bounding box center [587, 27] width 5 height 5
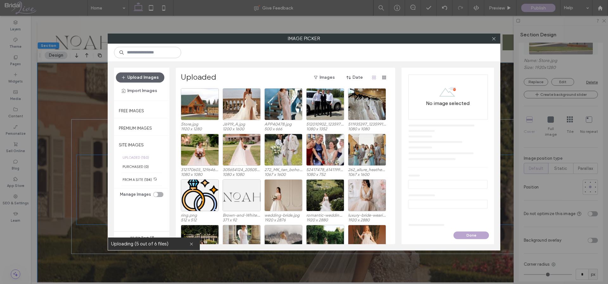
click at [63, 121] on div "Image Picker Upload Images Import Images Free Images Premium Images SITE IMAGES…" at bounding box center [304, 142] width 608 height 284
click at [494, 37] on icon at bounding box center [493, 38] width 5 height 5
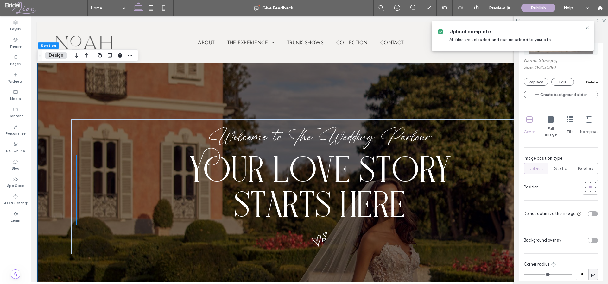
click at [63, 55] on button "Design" at bounding box center [56, 56] width 23 height 8
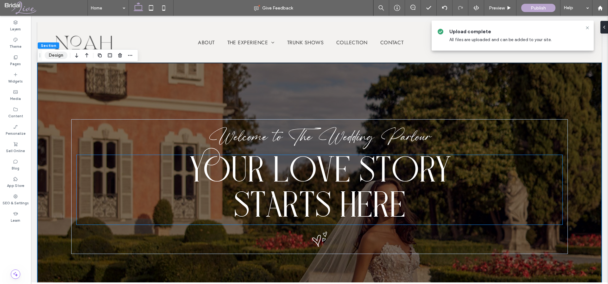
click at [54, 54] on button "Design" at bounding box center [56, 56] width 23 height 8
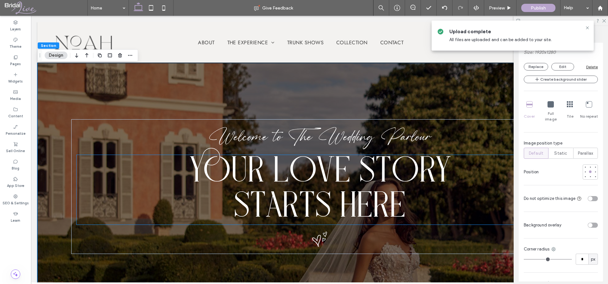
scroll to position [267, 0]
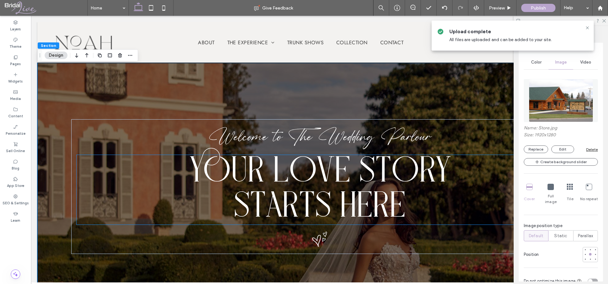
click at [541, 154] on div "Name: Store.jpg Size: 1920x1280 Replace Edit Delete Create background slider Co…" at bounding box center [560, 181] width 74 height 211
click at [539, 150] on button "Replace" at bounding box center [535, 150] width 24 height 8
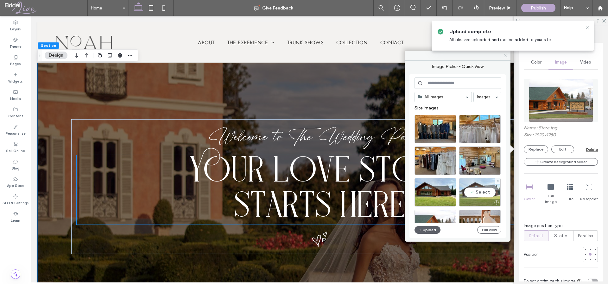
click at [478, 189] on div "Select" at bounding box center [479, 192] width 41 height 28
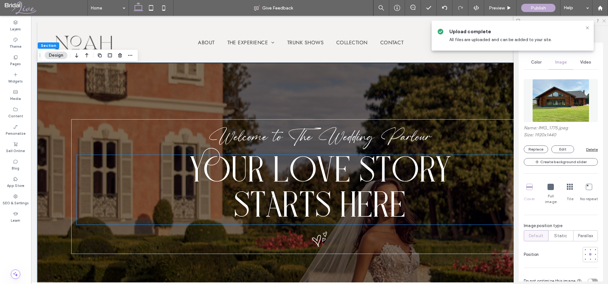
click at [604, 20] on icon at bounding box center [603, 20] width 4 height 4
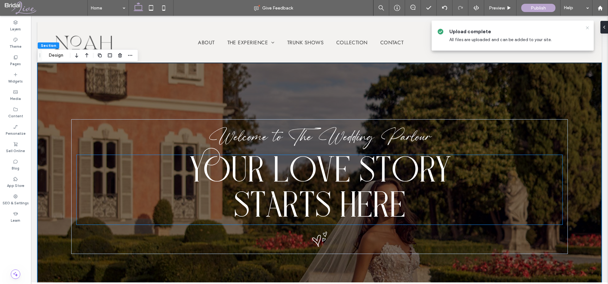
click at [586, 27] on icon at bounding box center [587, 27] width 5 height 5
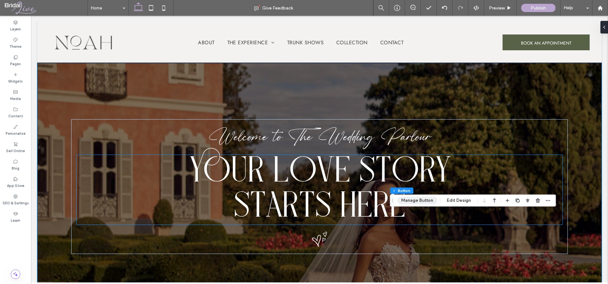
click at [423, 202] on button "Manage Button" at bounding box center [417, 201] width 40 height 8
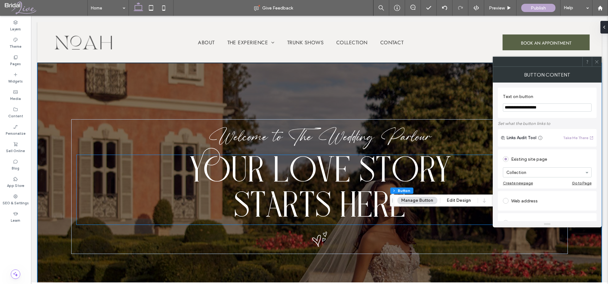
click at [568, 109] on input "**********" at bounding box center [547, 107] width 89 height 8
type input "**********"
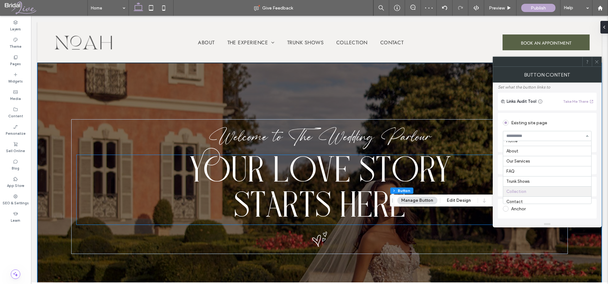
scroll to position [0, 0]
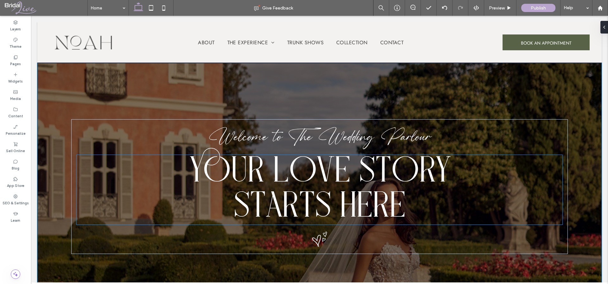
type input "**********"
type input "**"
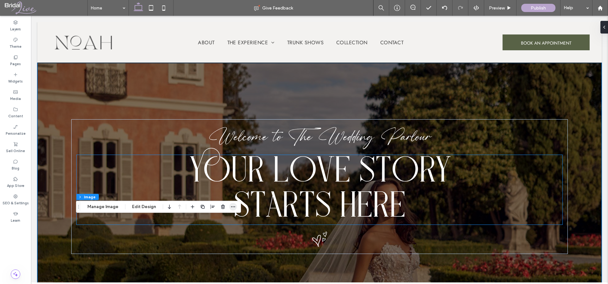
click at [231, 207] on icon "button" at bounding box center [232, 206] width 5 height 5
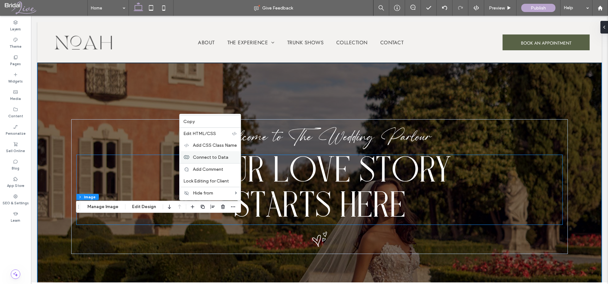
click at [219, 158] on span "Connect to Data" at bounding box center [210, 156] width 35 height 5
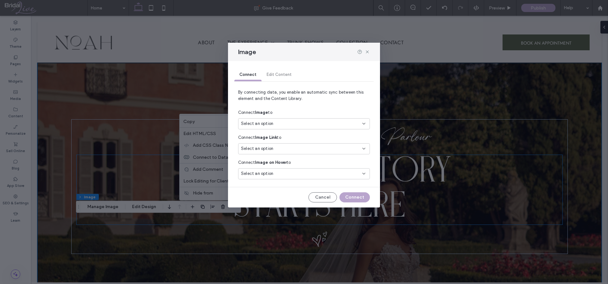
click at [296, 123] on div "Select an option" at bounding box center [300, 124] width 118 height 6
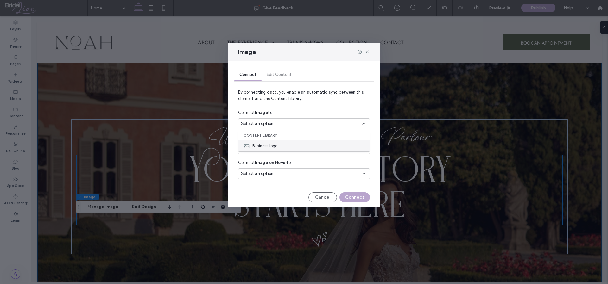
click at [296, 145] on div "Business logo" at bounding box center [303, 146] width 131 height 11
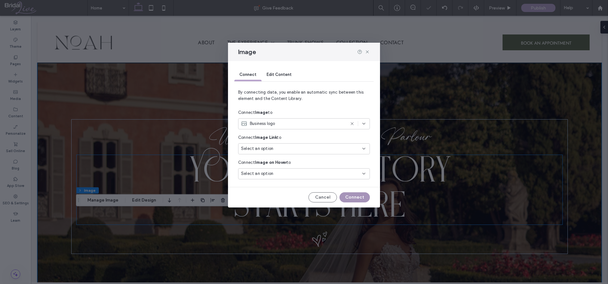
click at [353, 202] on button "Connect" at bounding box center [354, 197] width 30 height 10
